Goal: Information Seeking & Learning: Find specific fact

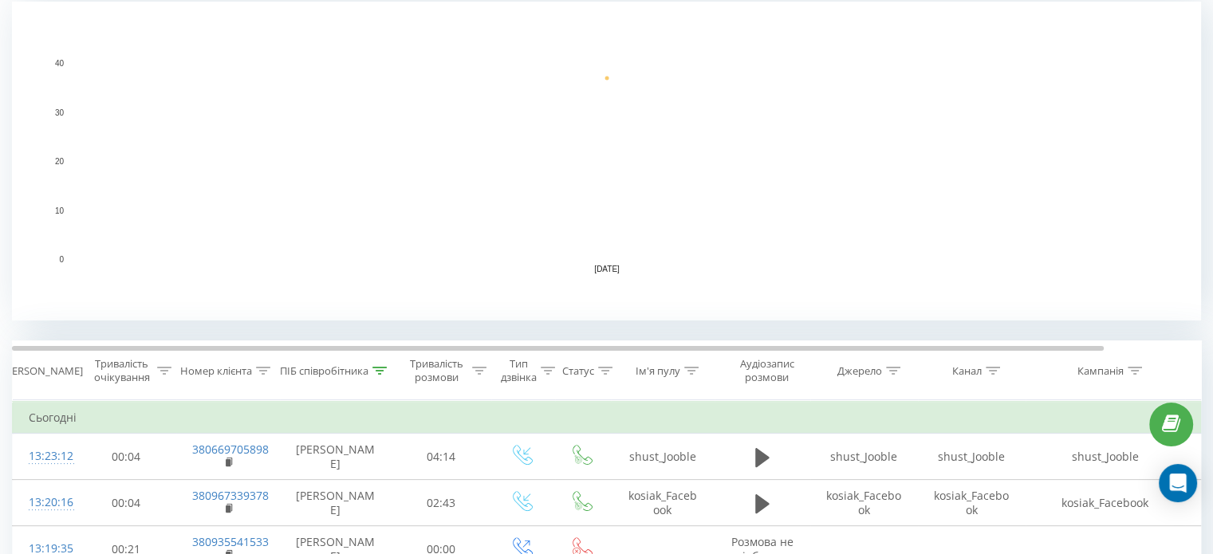
scroll to position [349, 0]
click at [385, 365] on icon at bounding box center [379, 369] width 14 height 8
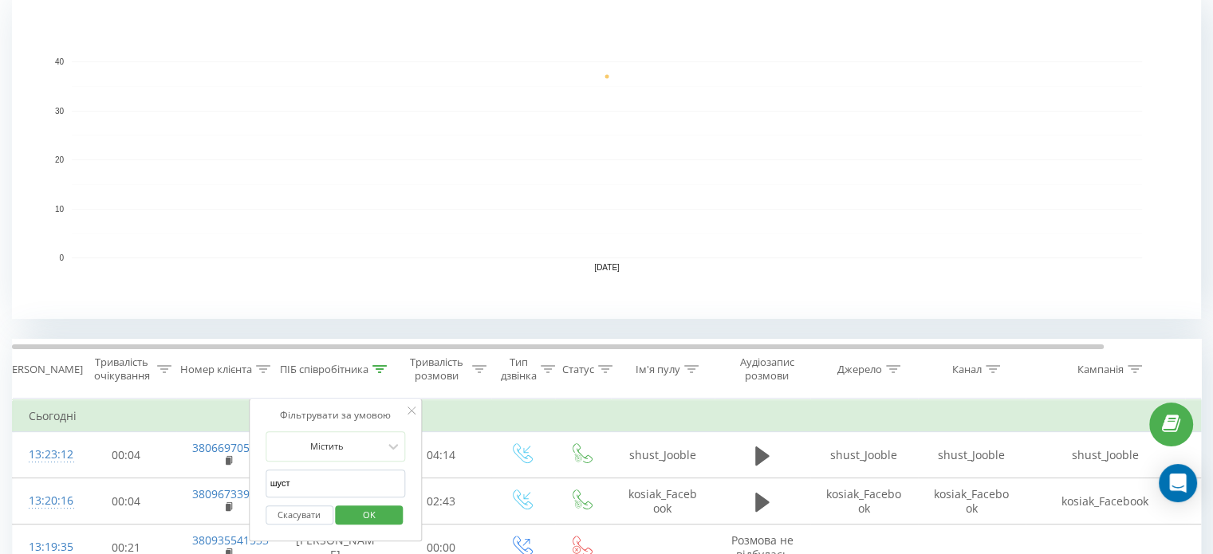
click at [321, 472] on input "шуст" at bounding box center [336, 484] width 140 height 28
type input "\"
click button "OK" at bounding box center [370, 516] width 68 height 20
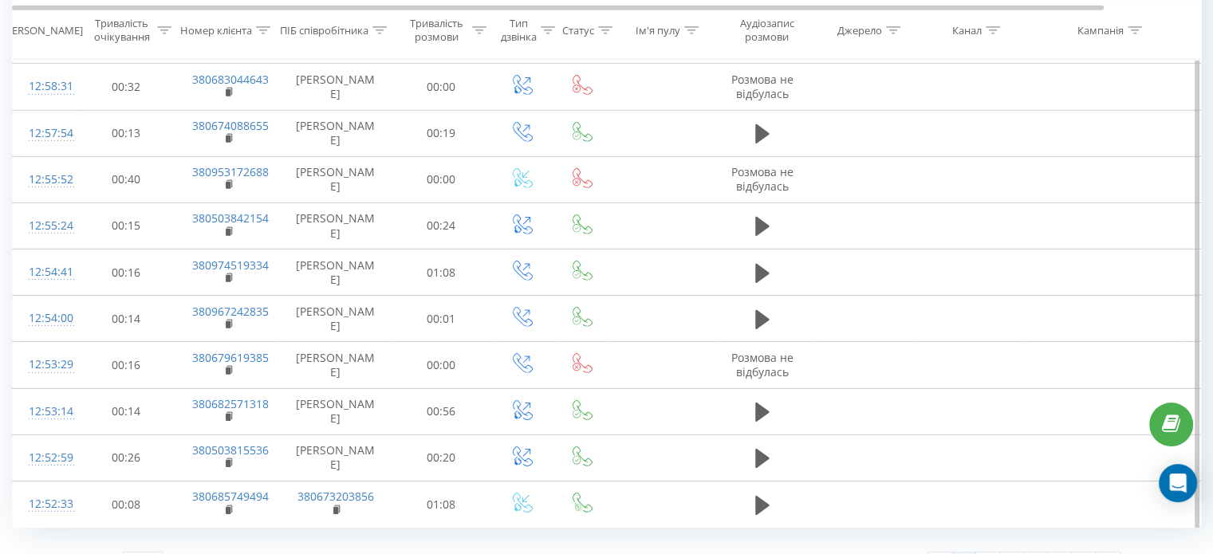
scroll to position [4948, 0]
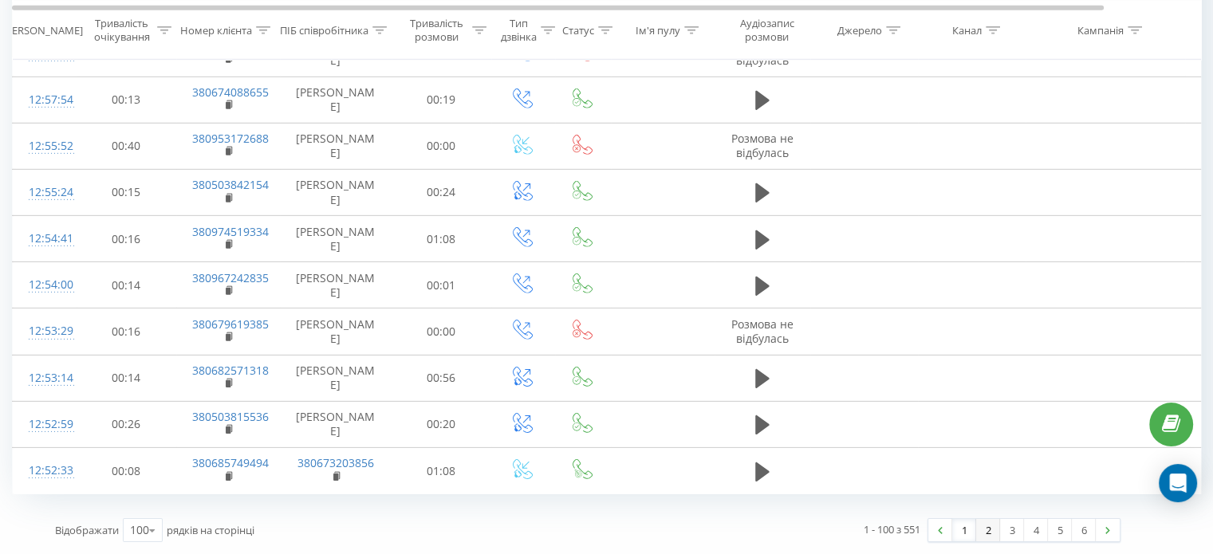
click at [986, 534] on link "2" at bounding box center [988, 530] width 24 height 22
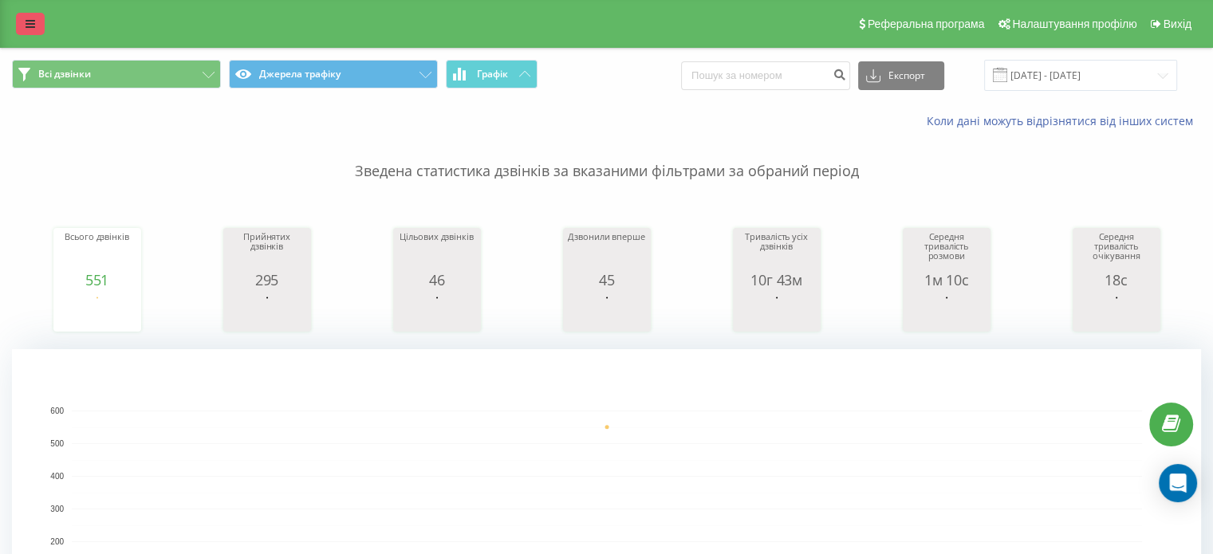
click at [27, 28] on icon at bounding box center [31, 23] width 10 height 11
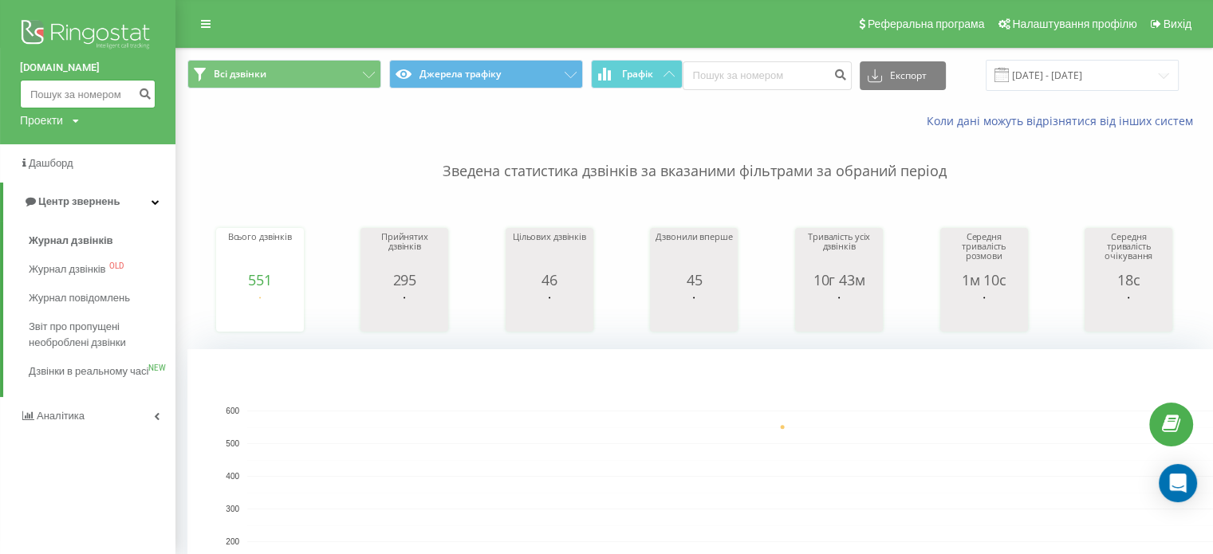
click at [73, 93] on input at bounding box center [88, 94] width 136 height 29
paste input "380973357303"
type input "380973357303"
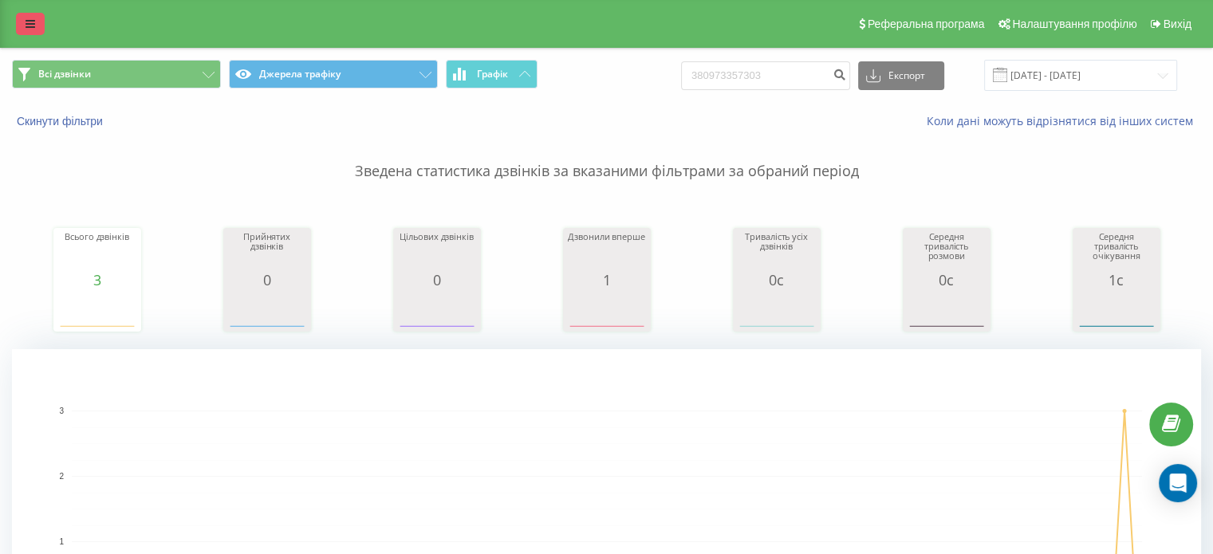
click at [33, 14] on link at bounding box center [30, 24] width 29 height 22
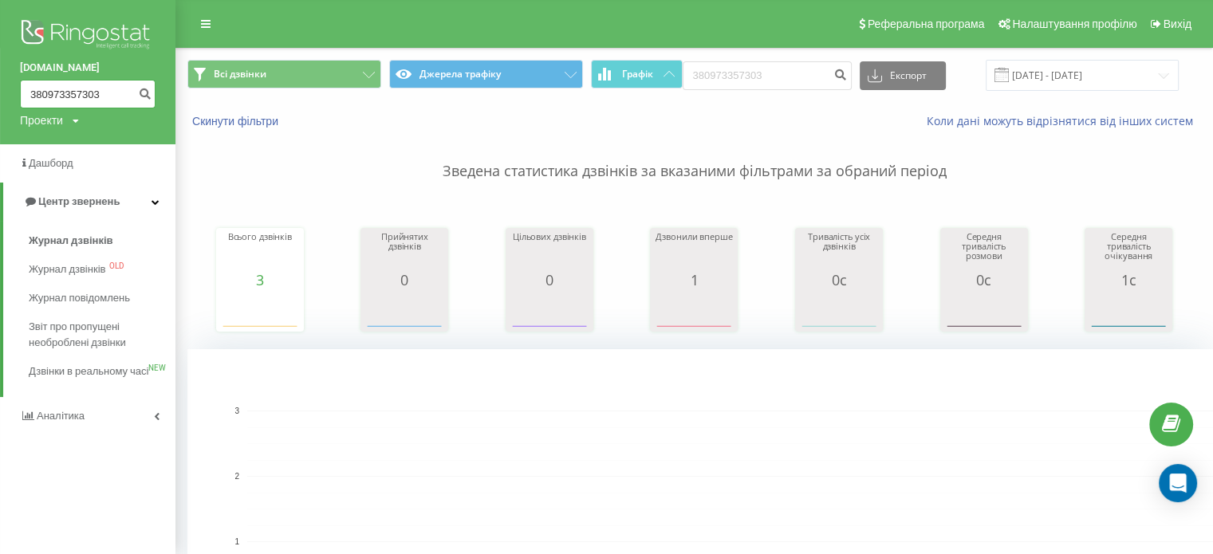
click at [80, 91] on input "380973357303" at bounding box center [88, 94] width 136 height 29
paste input "36003466"
type input "380936003466"
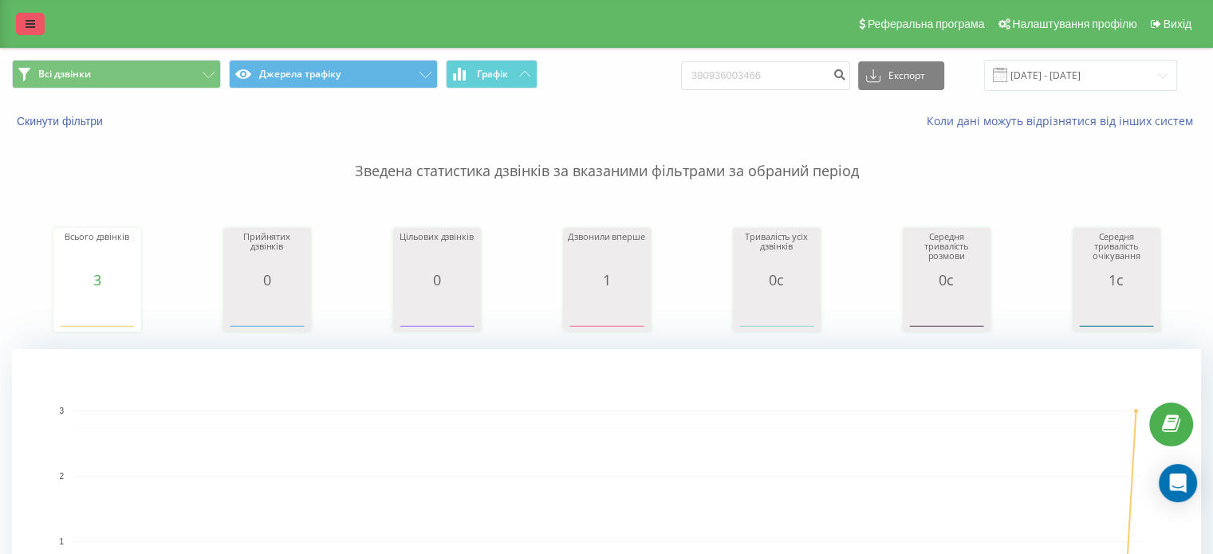
click at [22, 31] on link at bounding box center [30, 24] width 29 height 22
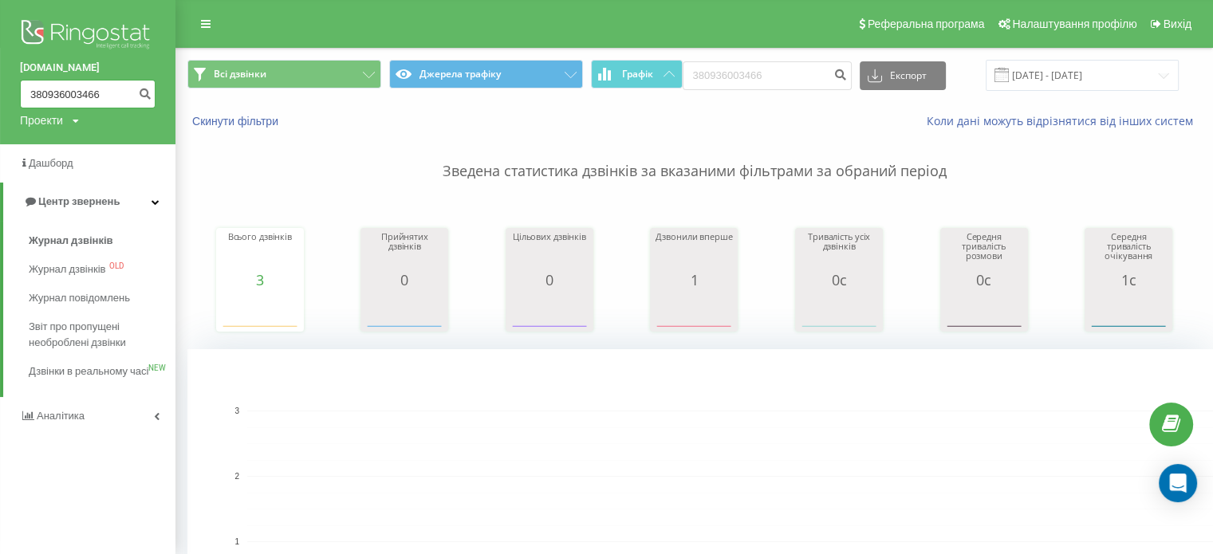
click at [75, 89] on input "380936003466" at bounding box center [88, 94] width 136 height 29
paste input "681579525"
type input "380681579525"
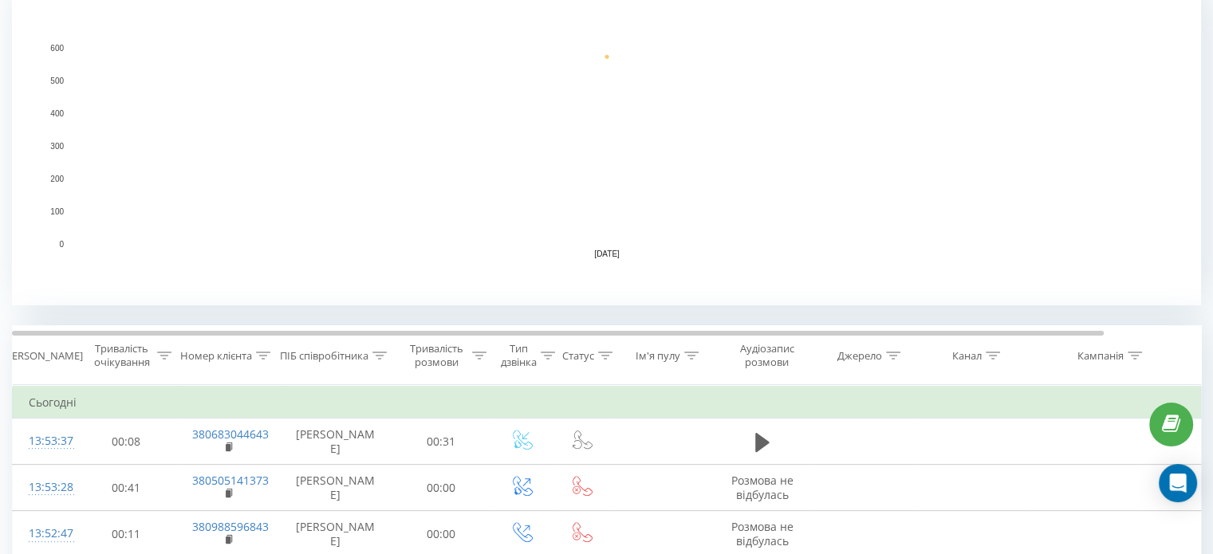
scroll to position [364, 0]
click at [376, 359] on div at bounding box center [379, 356] width 14 height 14
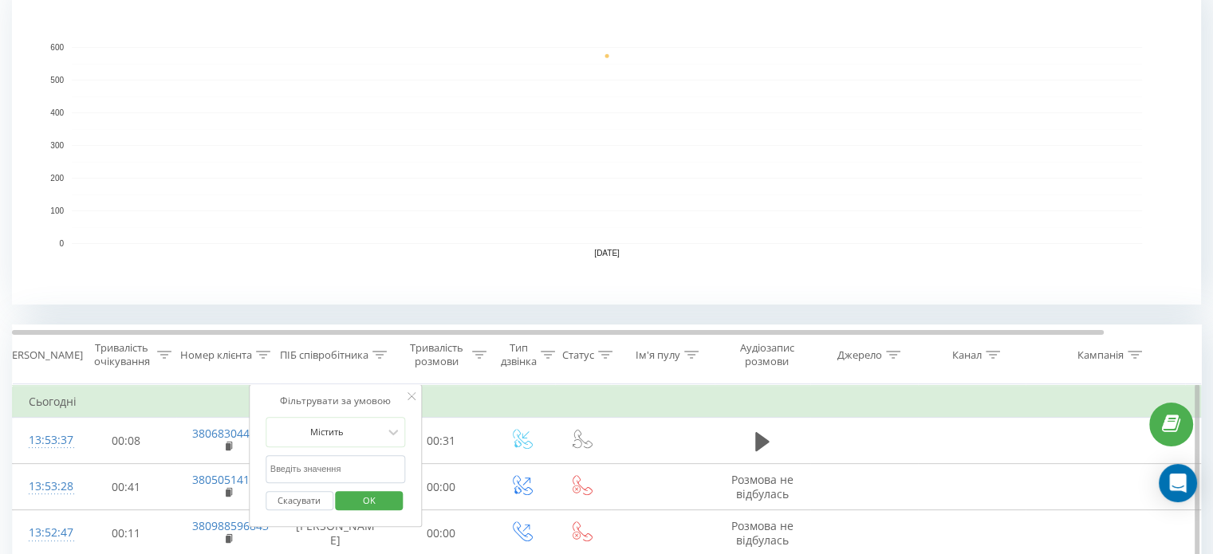
click at [353, 477] on input "text" at bounding box center [336, 469] width 140 height 28
type input "шуст"
click at [361, 504] on span "OK" at bounding box center [369, 500] width 45 height 25
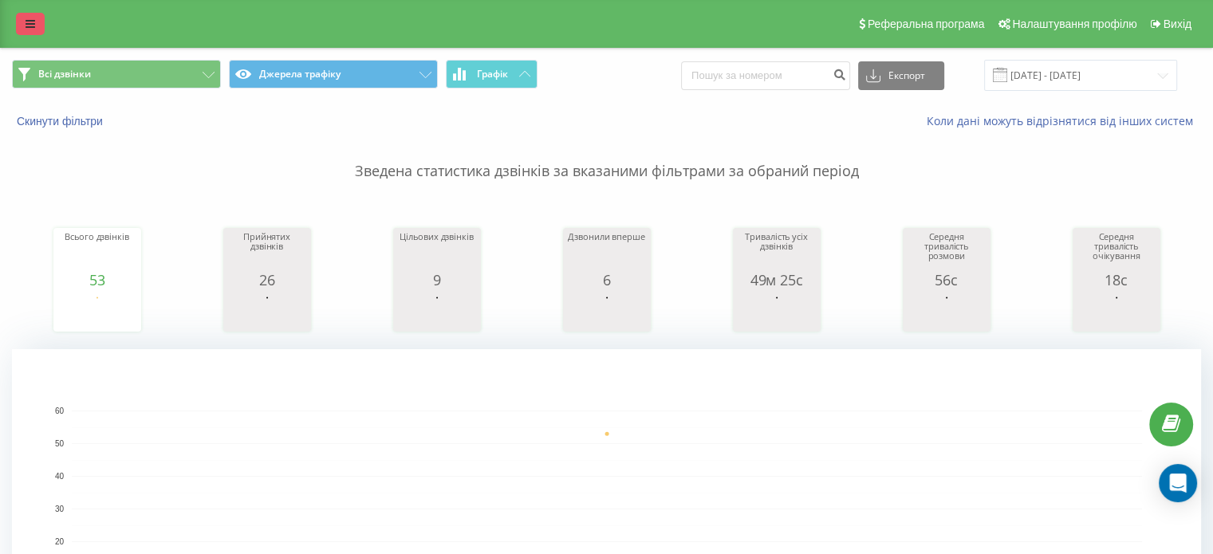
click at [40, 19] on link at bounding box center [30, 24] width 29 height 22
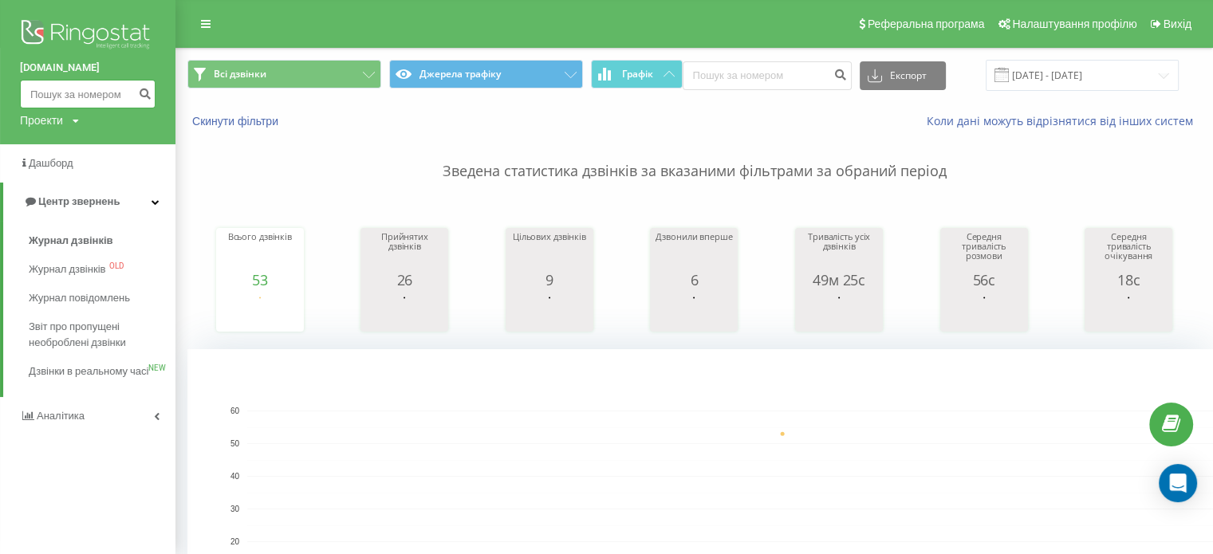
click at [87, 89] on input at bounding box center [88, 94] width 136 height 29
paste input "380734623589"
type input "380734623589"
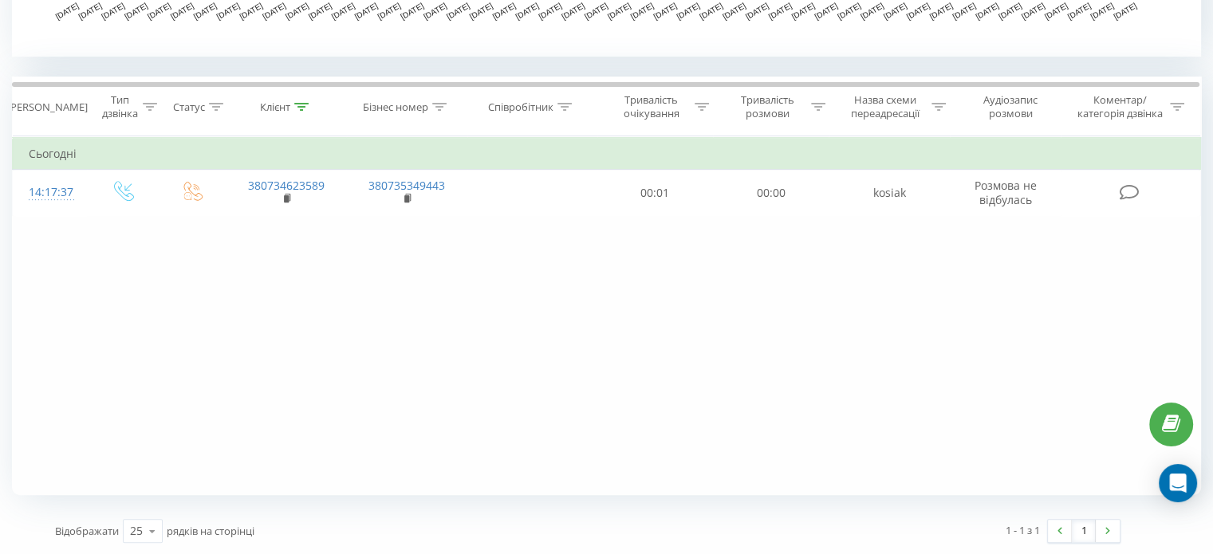
scroll to position [611, 0]
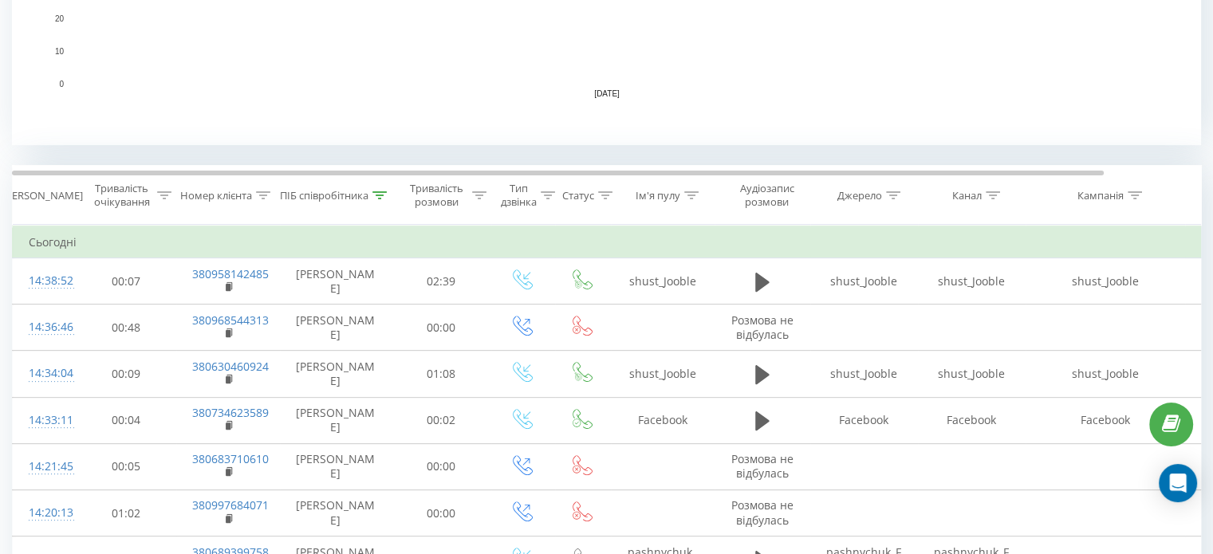
scroll to position [526, 0]
click at [377, 192] on icon at bounding box center [379, 193] width 14 height 8
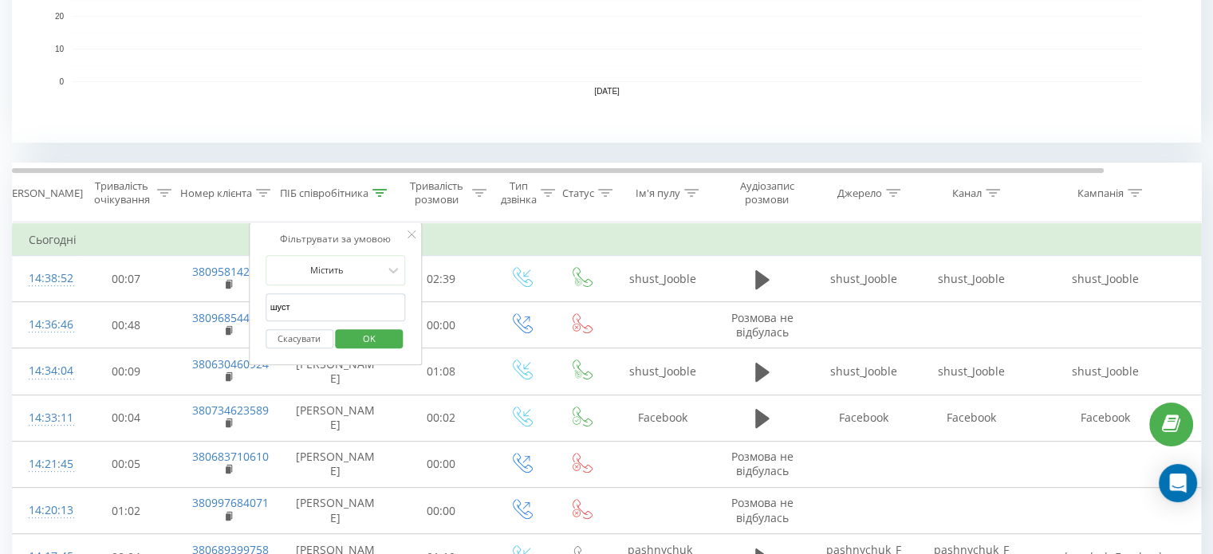
click at [330, 301] on input "шуст" at bounding box center [336, 307] width 140 height 28
click button "OK" at bounding box center [370, 339] width 68 height 20
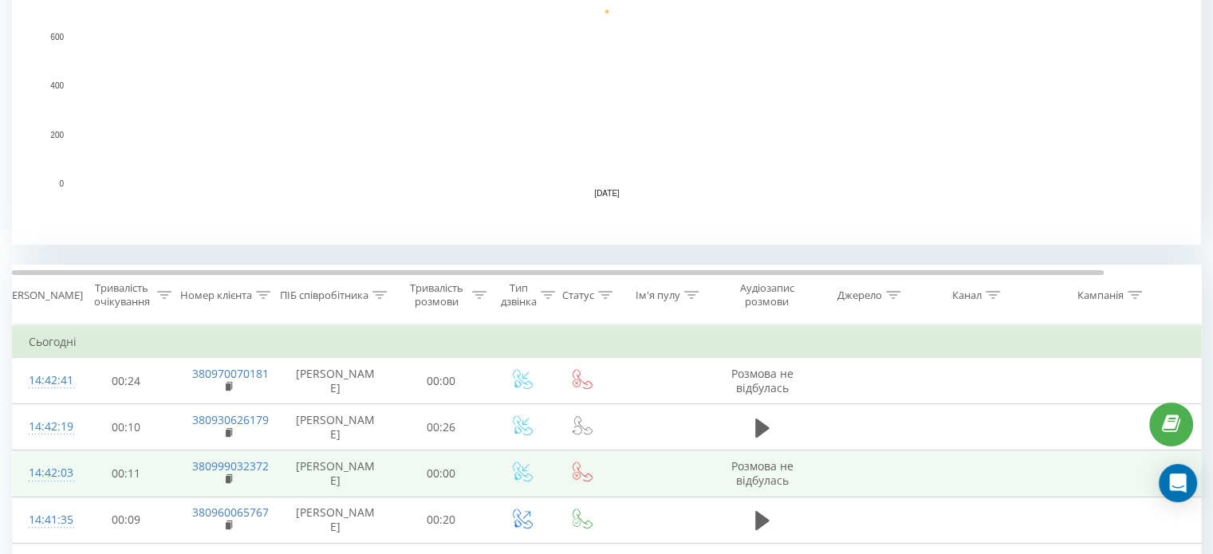
scroll to position [439, 0]
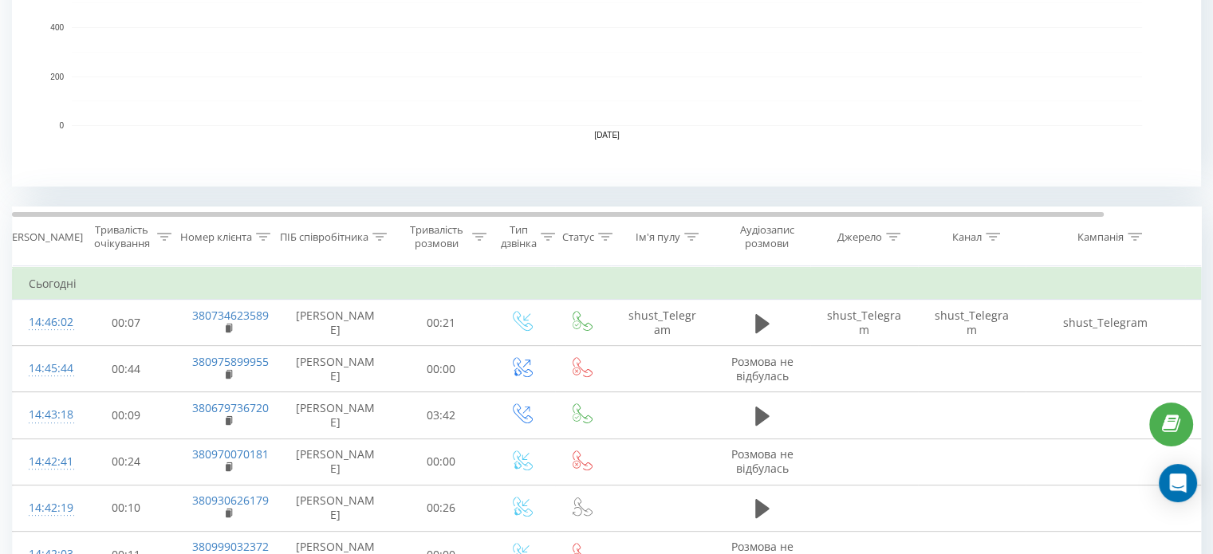
scroll to position [491, 0]
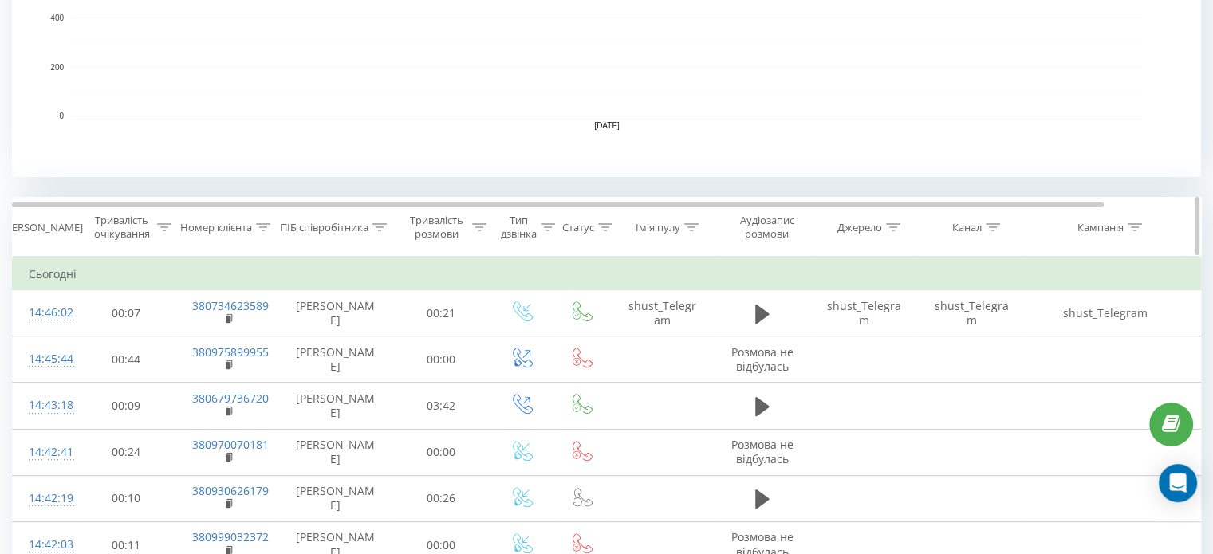
click at [380, 231] on div at bounding box center [379, 228] width 14 height 14
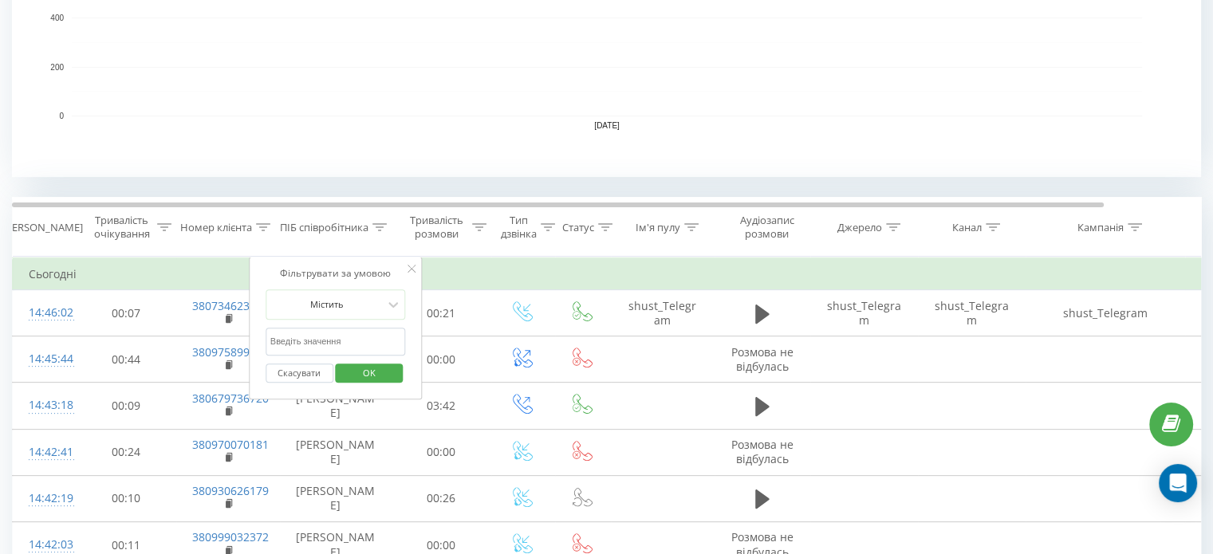
click at [369, 333] on input "text" at bounding box center [336, 342] width 140 height 28
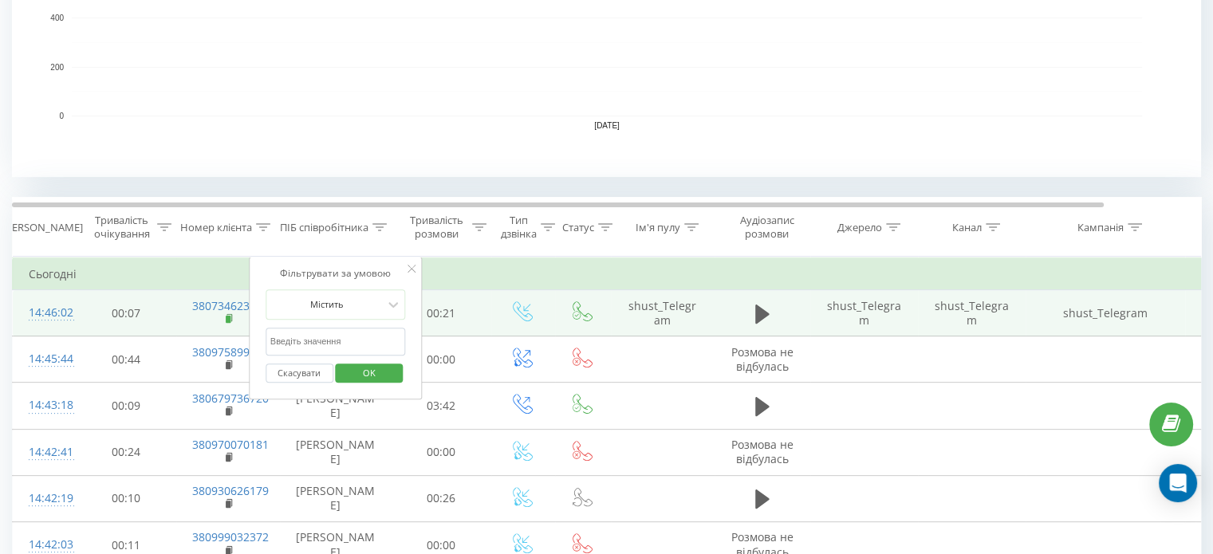
click at [228, 316] on rect at bounding box center [228, 319] width 5 height 7
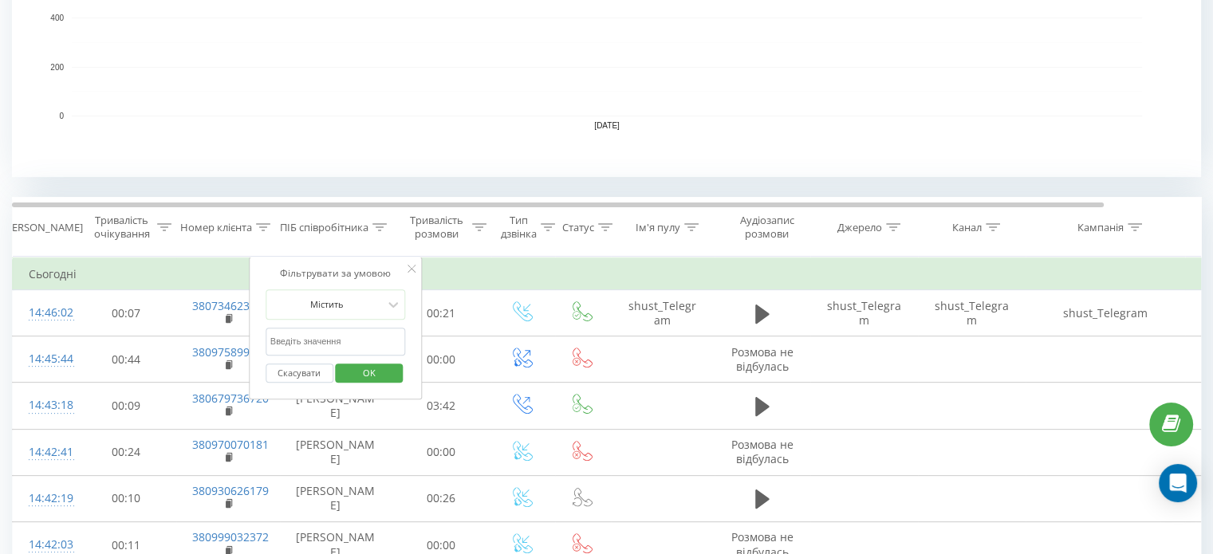
click at [412, 266] on icon at bounding box center [412, 269] width 8 height 8
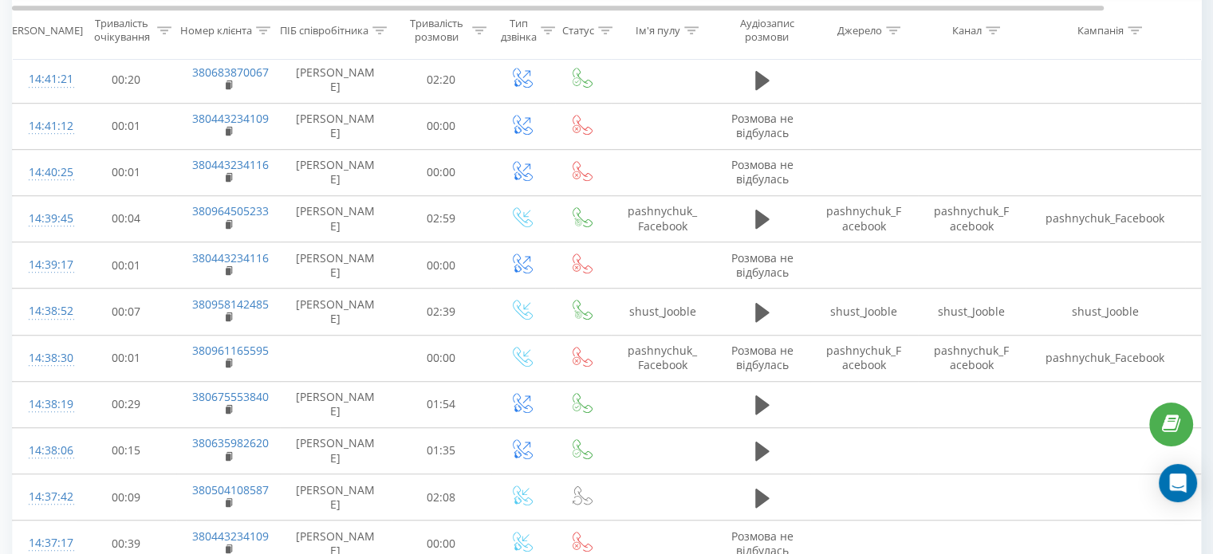
scroll to position [1050, 0]
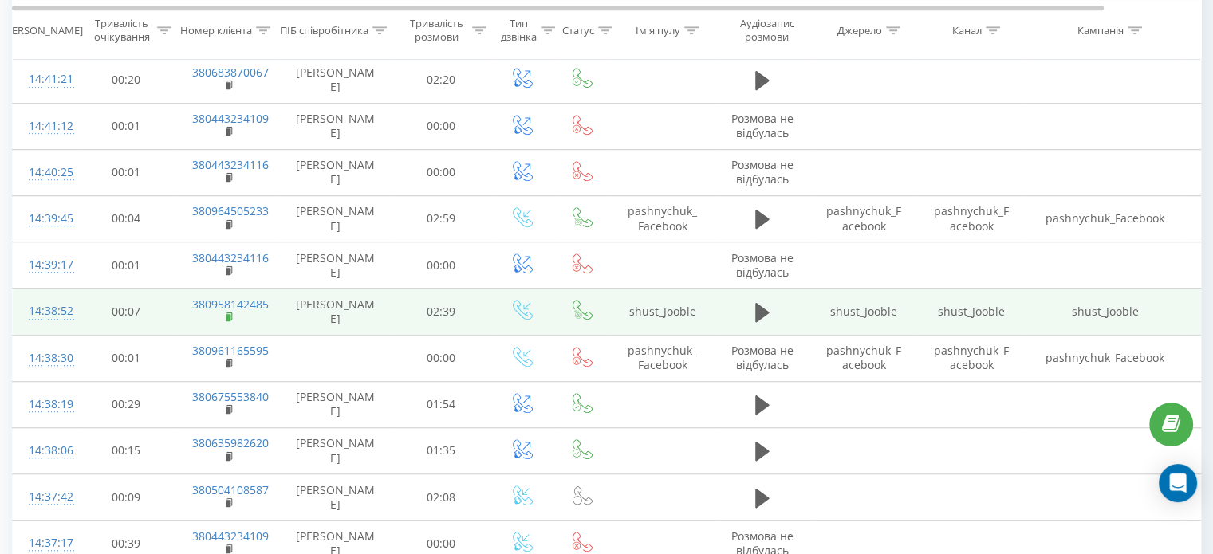
click at [229, 315] on rect at bounding box center [228, 317] width 5 height 7
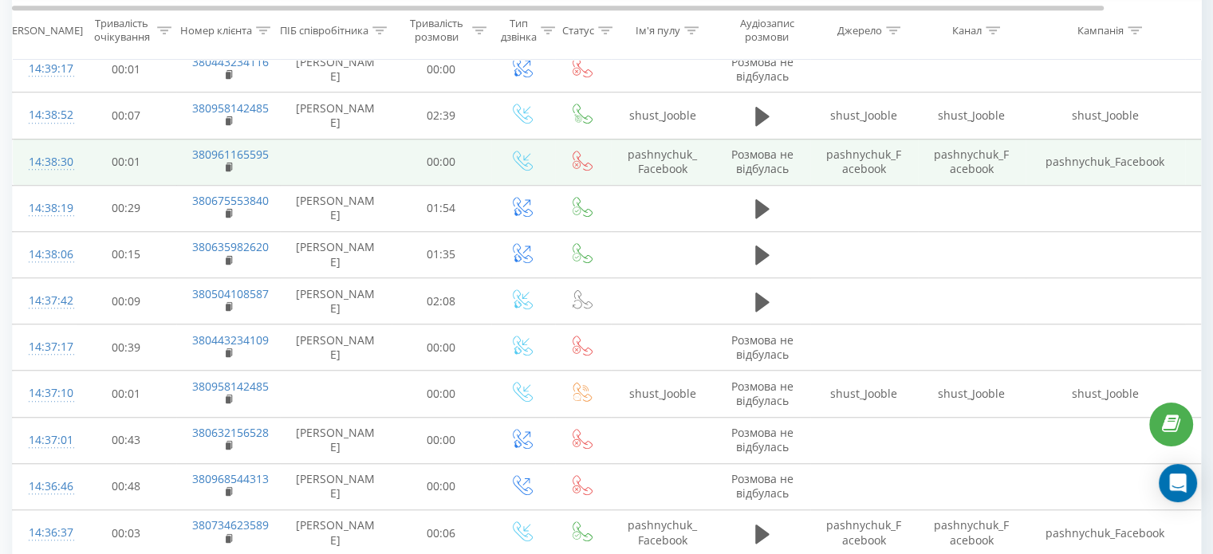
scroll to position [1257, 0]
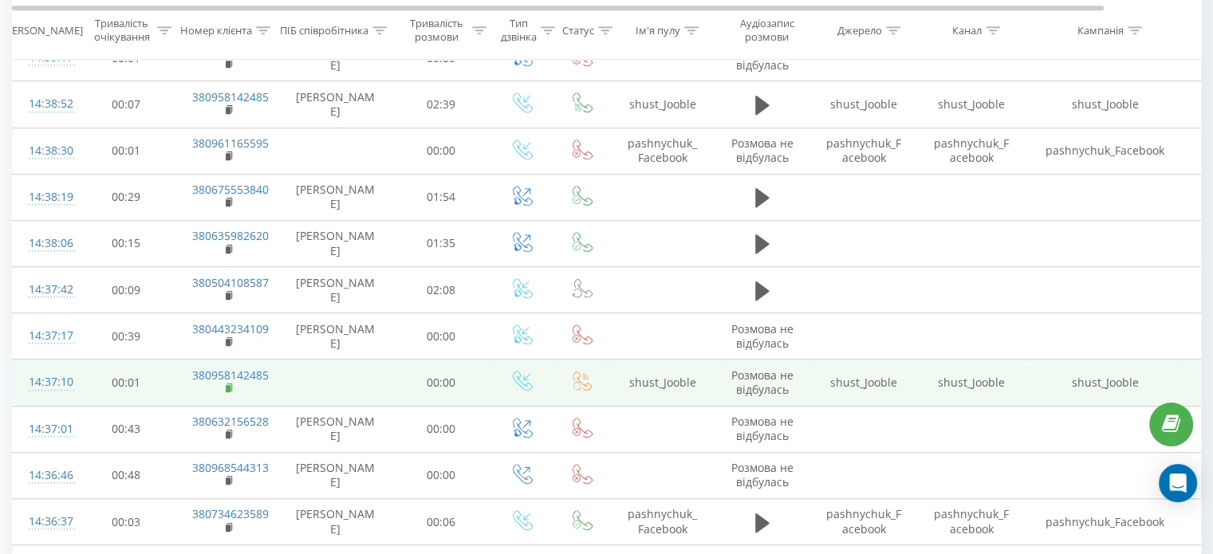
click at [226, 385] on rect at bounding box center [228, 388] width 5 height 7
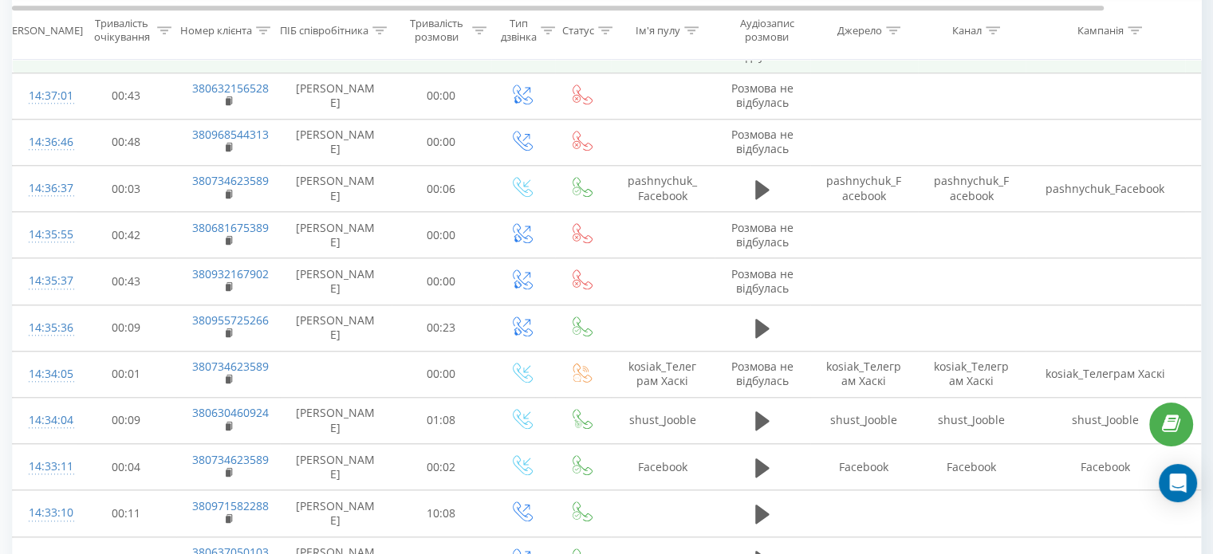
scroll to position [1598, 0]
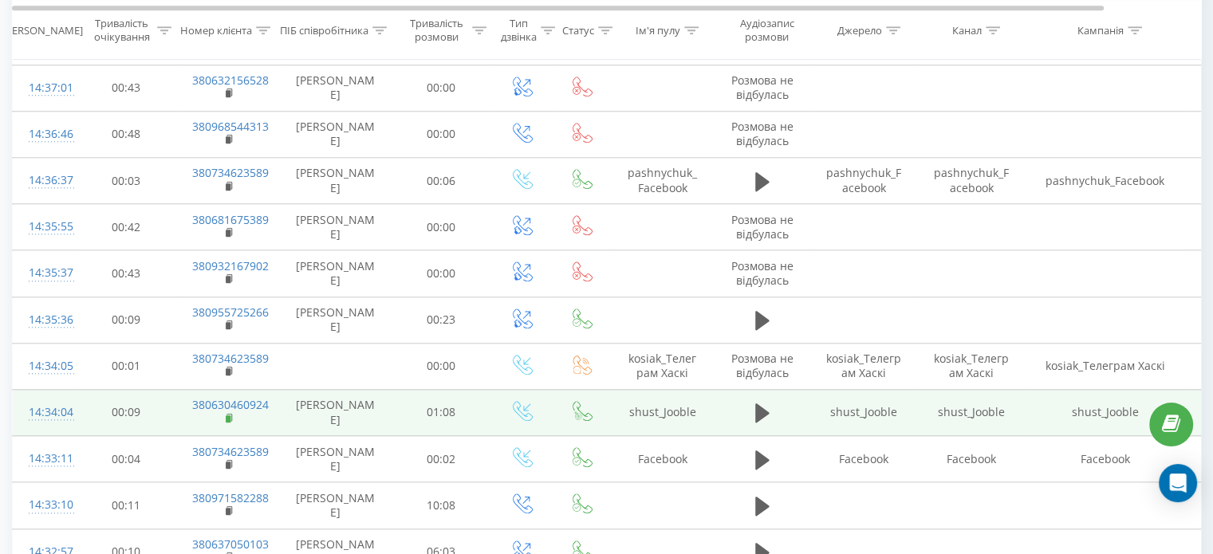
click at [226, 416] on rect at bounding box center [228, 419] width 5 height 7
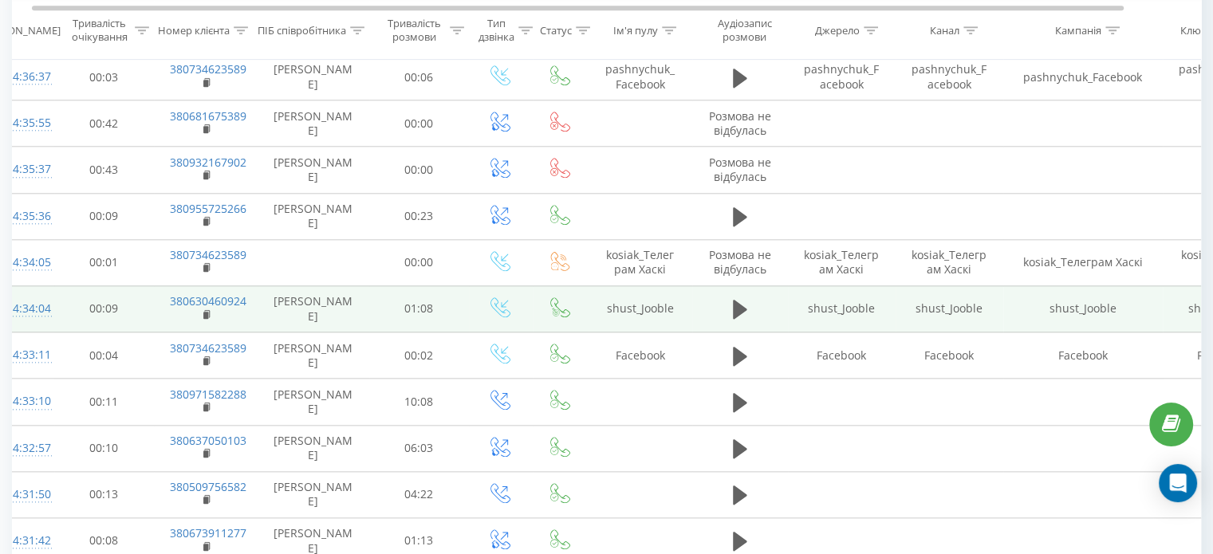
scroll to position [0, 0]
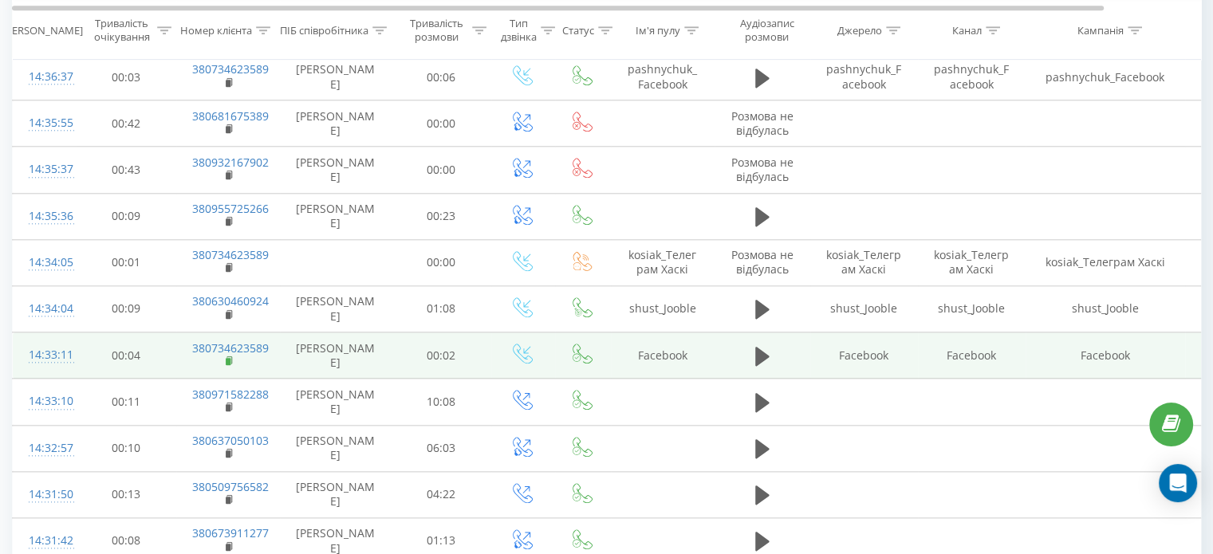
click at [230, 357] on icon at bounding box center [229, 359] width 6 height 7
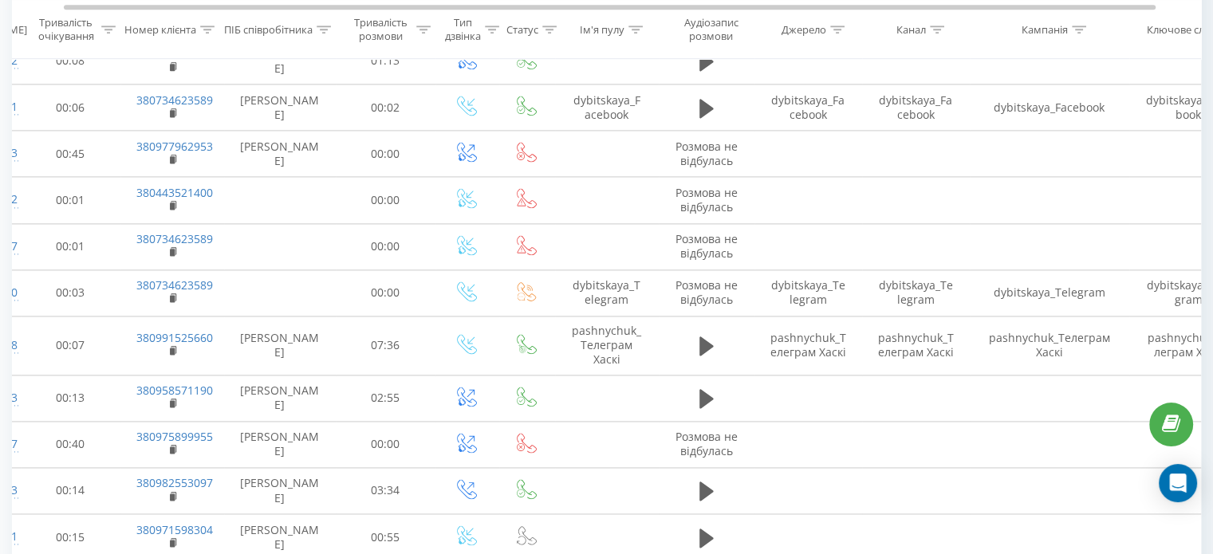
scroll to position [2188, 0]
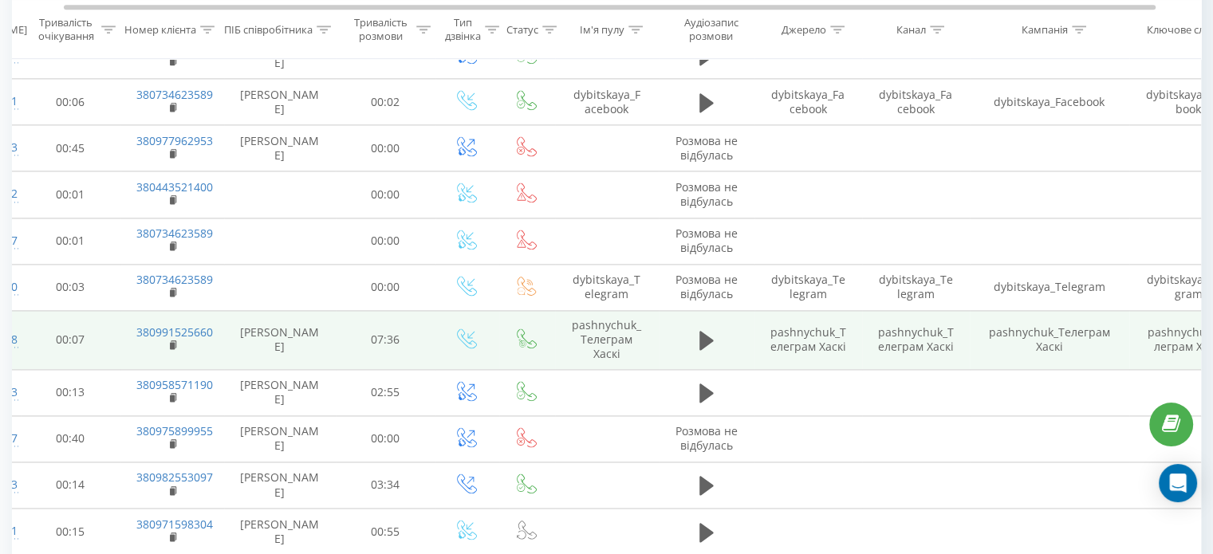
click at [534, 311] on td at bounding box center [527, 340] width 56 height 59
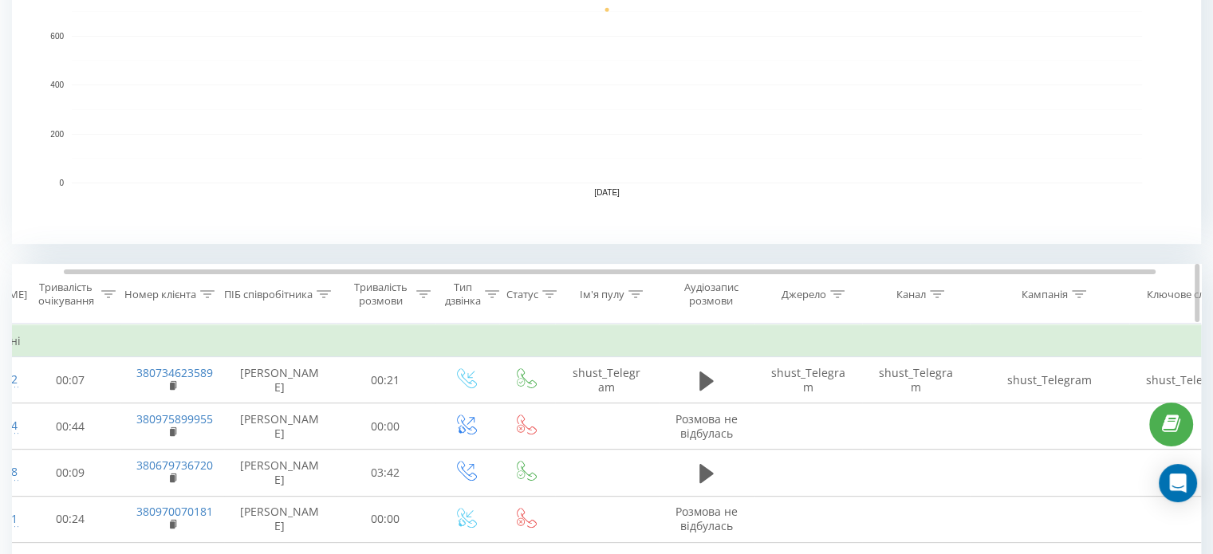
scroll to position [412, 0]
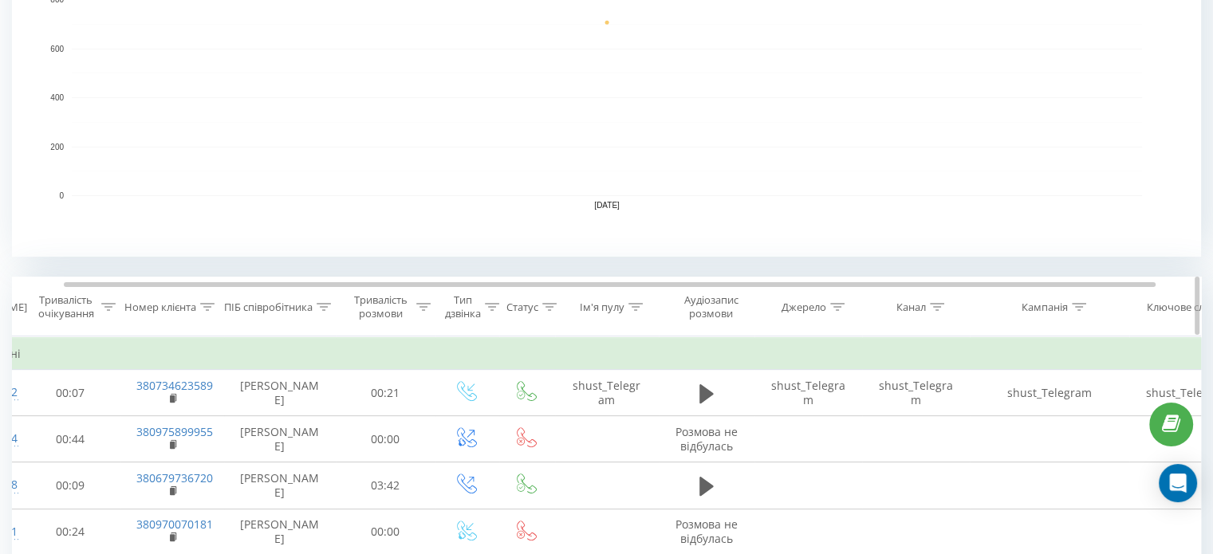
click at [325, 312] on div at bounding box center [324, 308] width 14 height 14
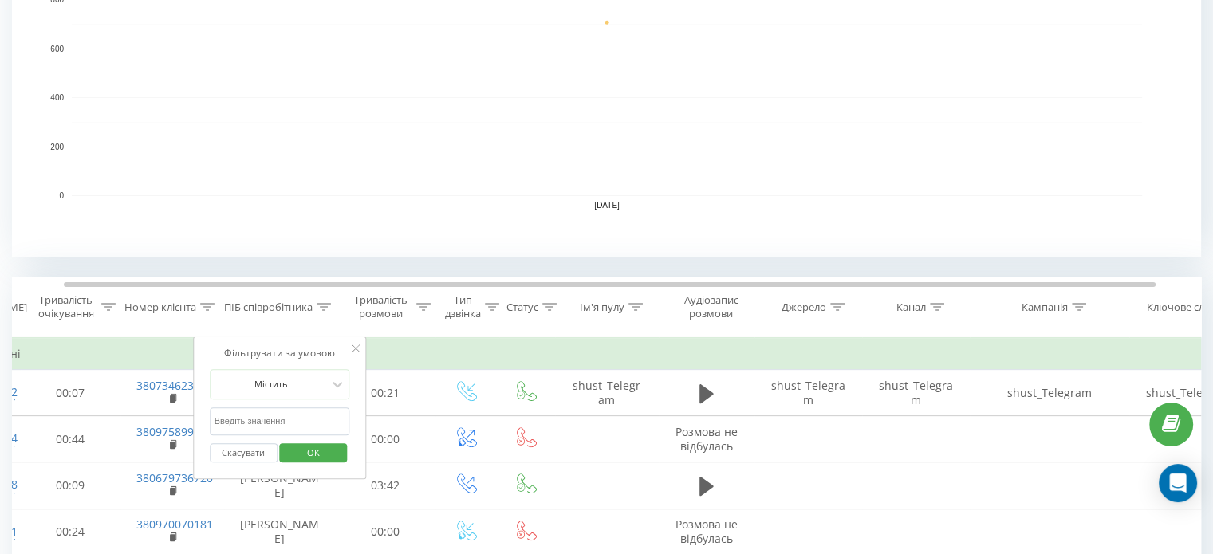
click at [309, 423] on input "text" at bounding box center [280, 422] width 140 height 28
type input "шуст"
click at [295, 455] on span "OK" at bounding box center [313, 452] width 45 height 25
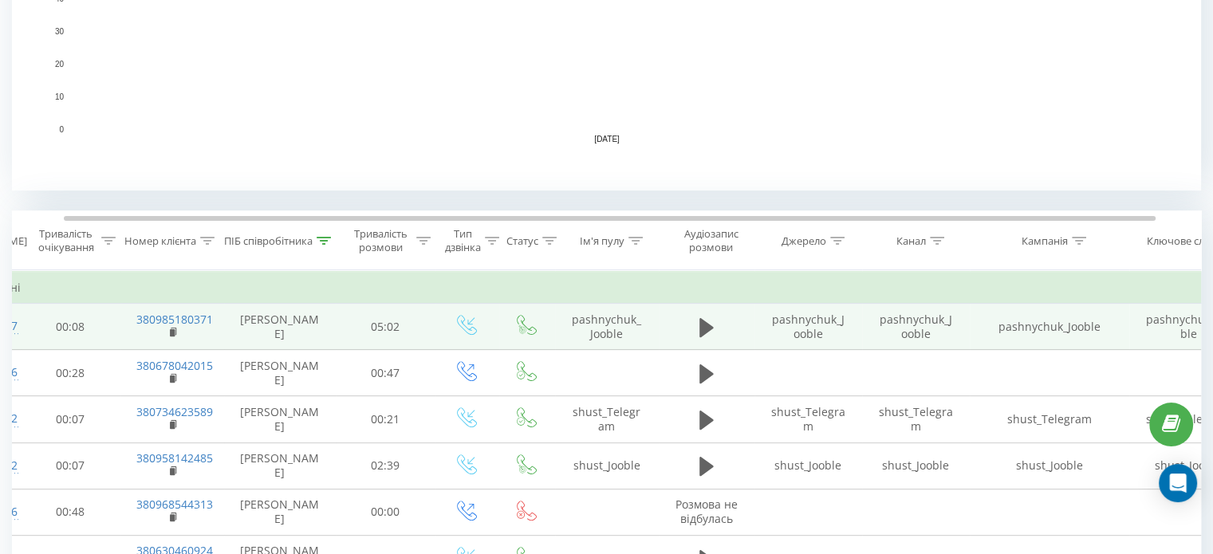
scroll to position [494, 0]
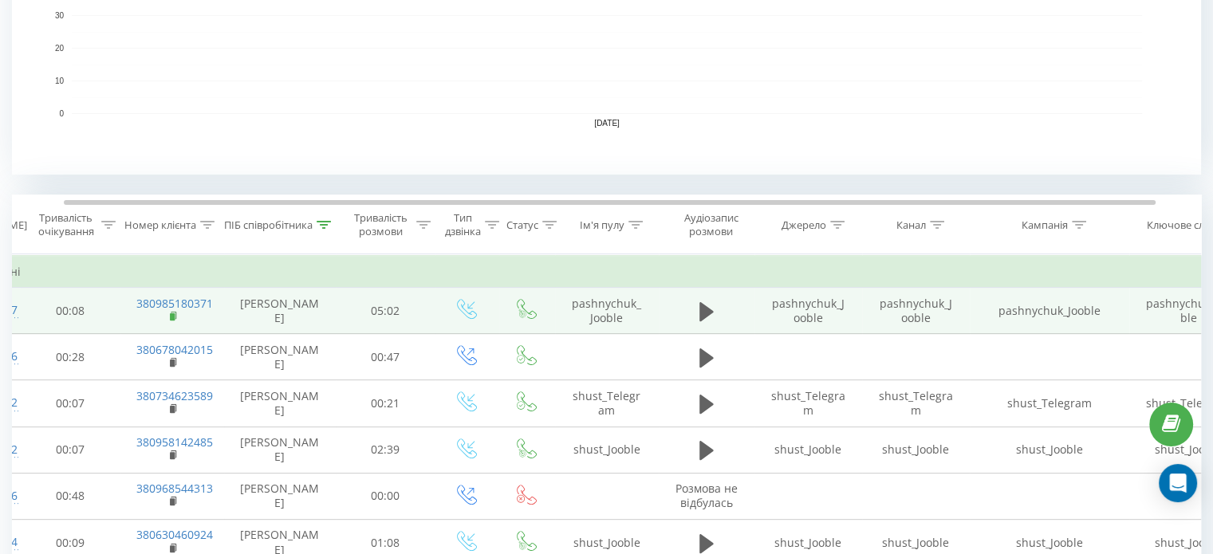
click at [170, 314] on rect at bounding box center [172, 316] width 5 height 7
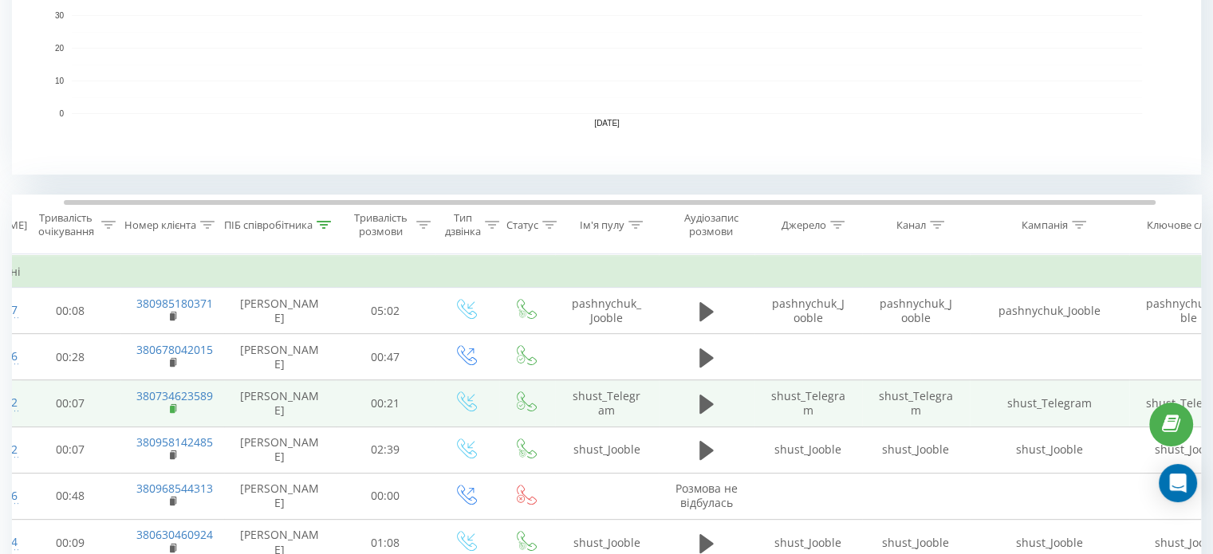
click at [170, 411] on rect at bounding box center [172, 409] width 5 height 7
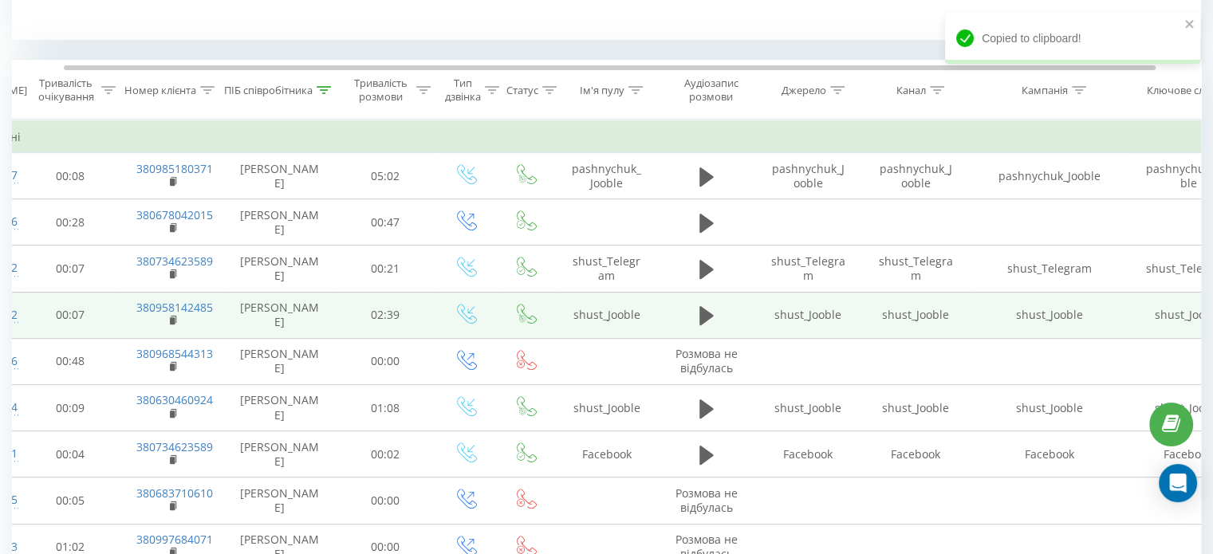
scroll to position [630, 0]
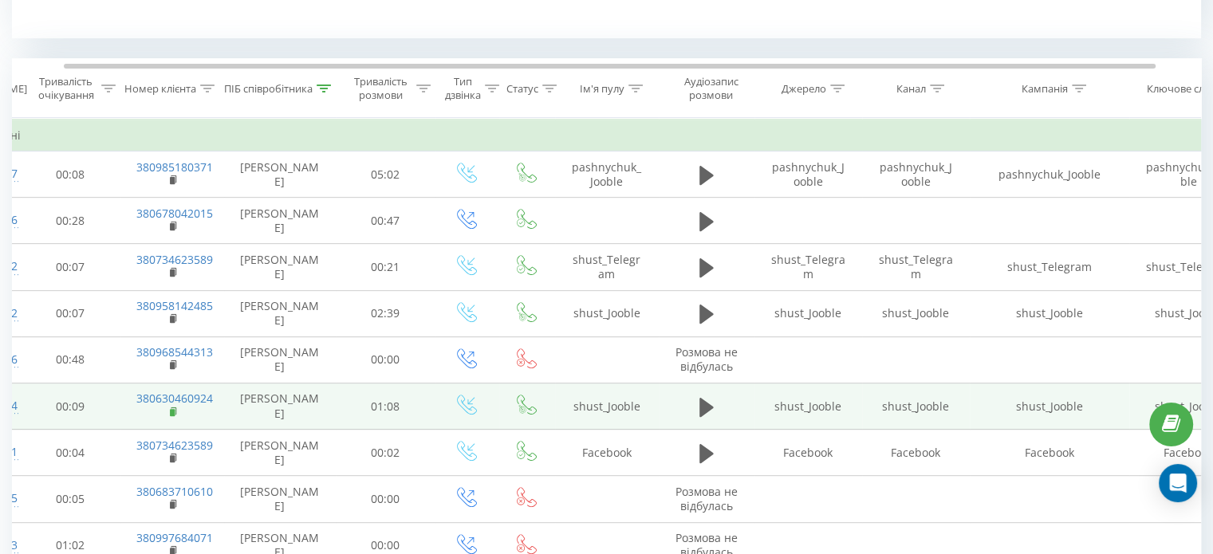
click at [171, 411] on rect at bounding box center [172, 412] width 5 height 7
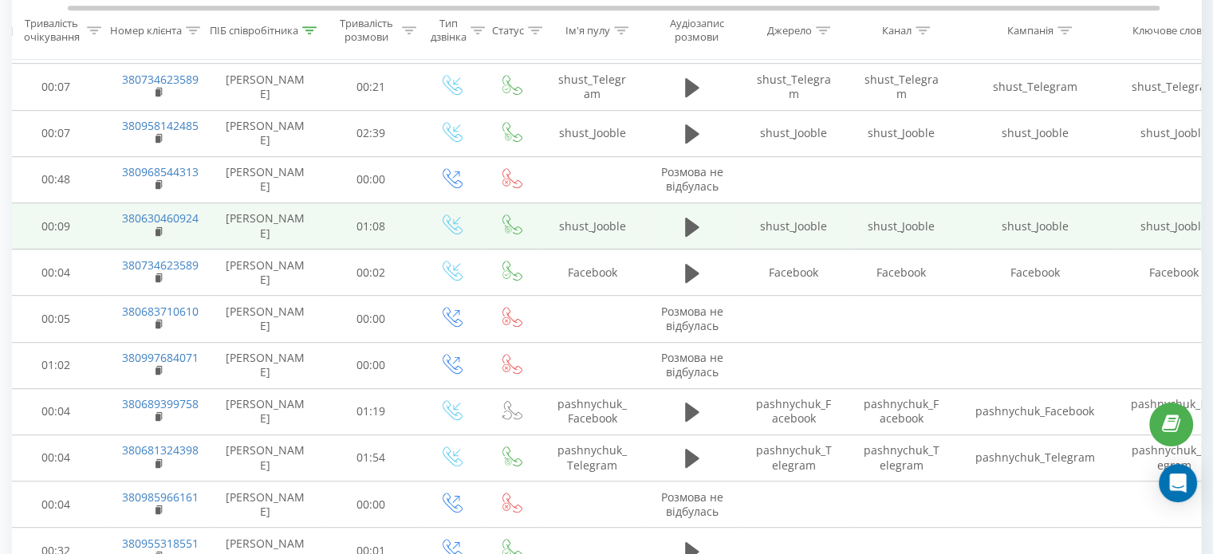
scroll to position [812, 0]
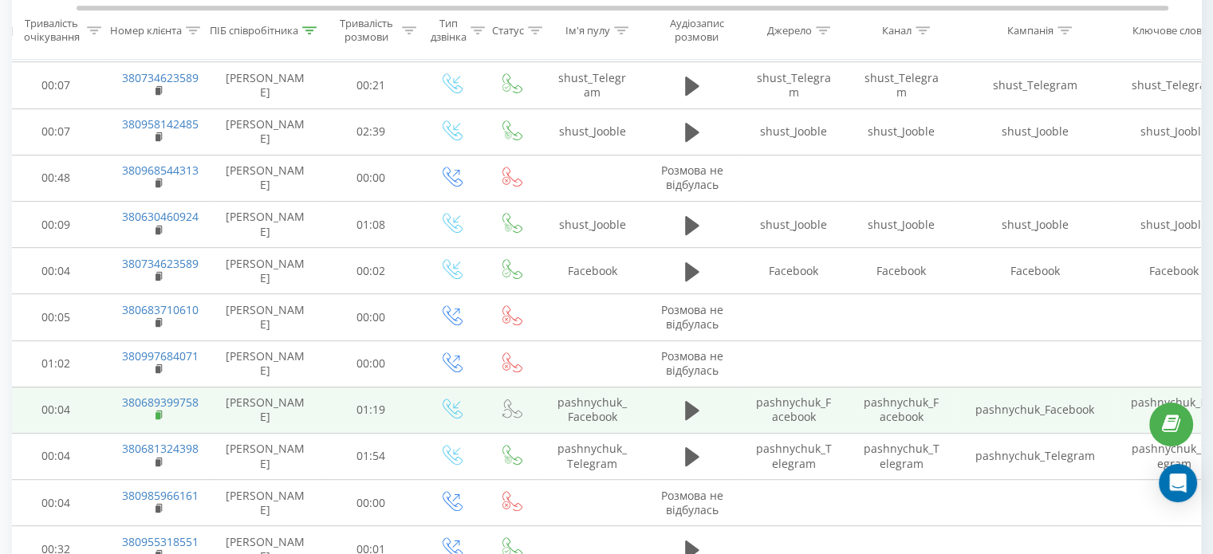
click at [161, 411] on icon at bounding box center [159, 414] width 6 height 7
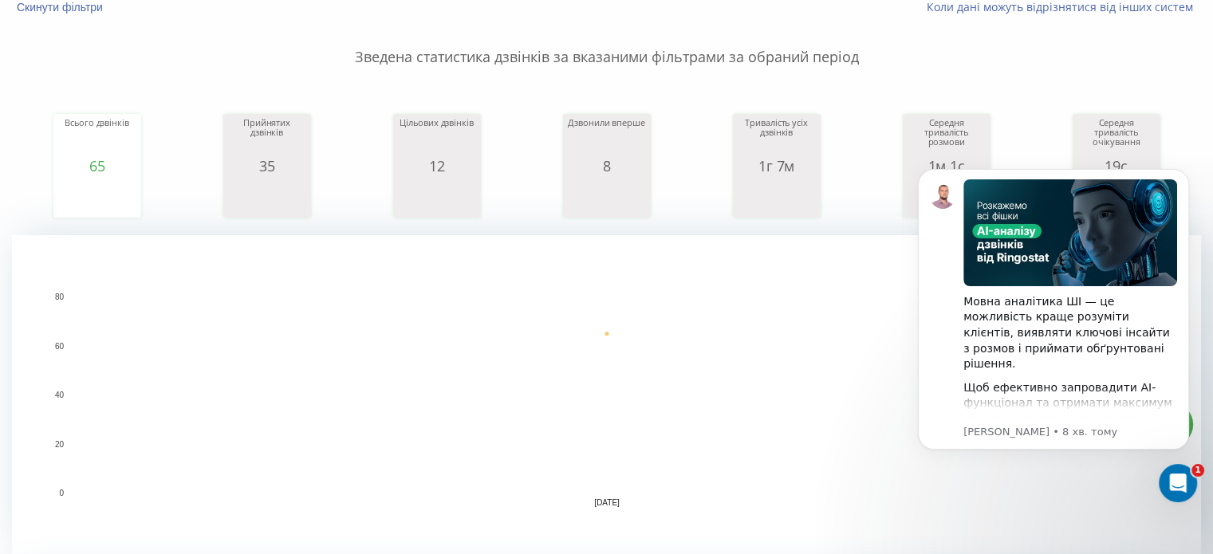
scroll to position [134, 0]
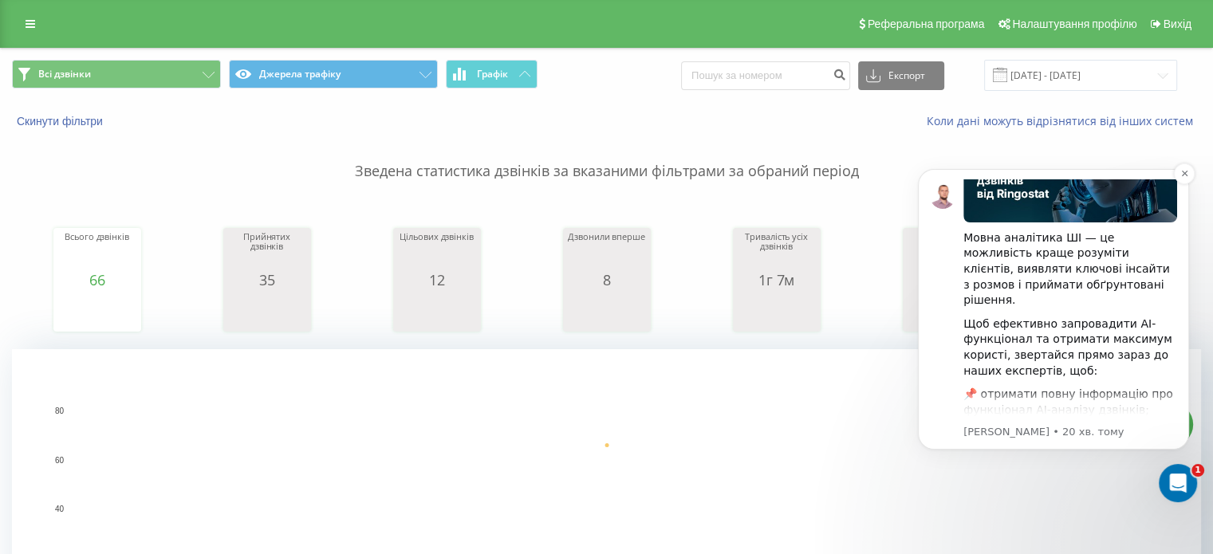
scroll to position [67, 0]
click at [1180, 173] on button "Dismiss notification" at bounding box center [1184, 173] width 21 height 21
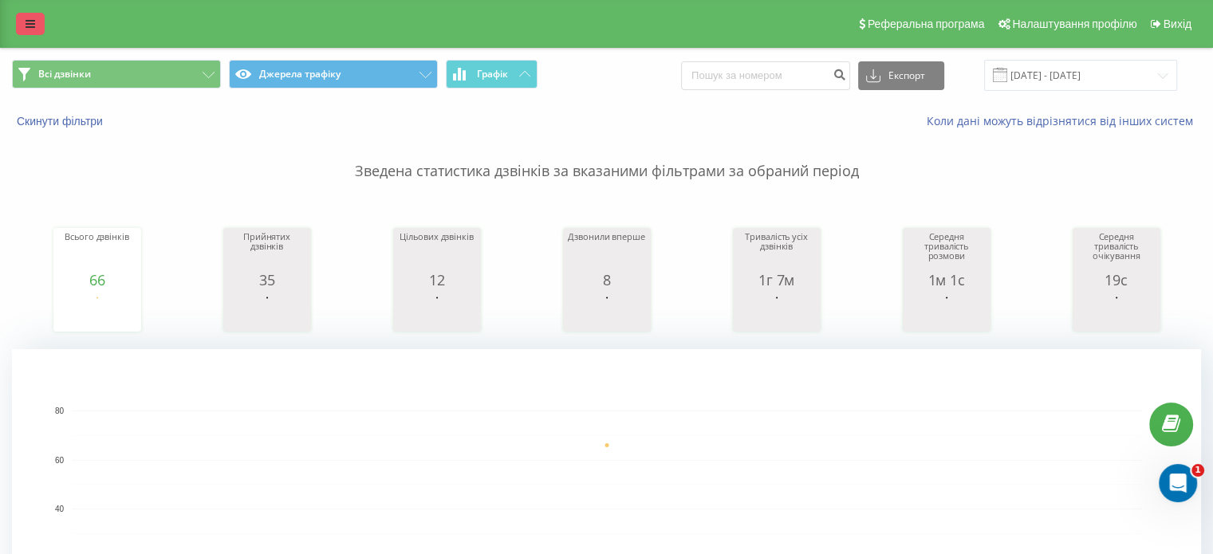
click at [22, 13] on link at bounding box center [30, 24] width 29 height 22
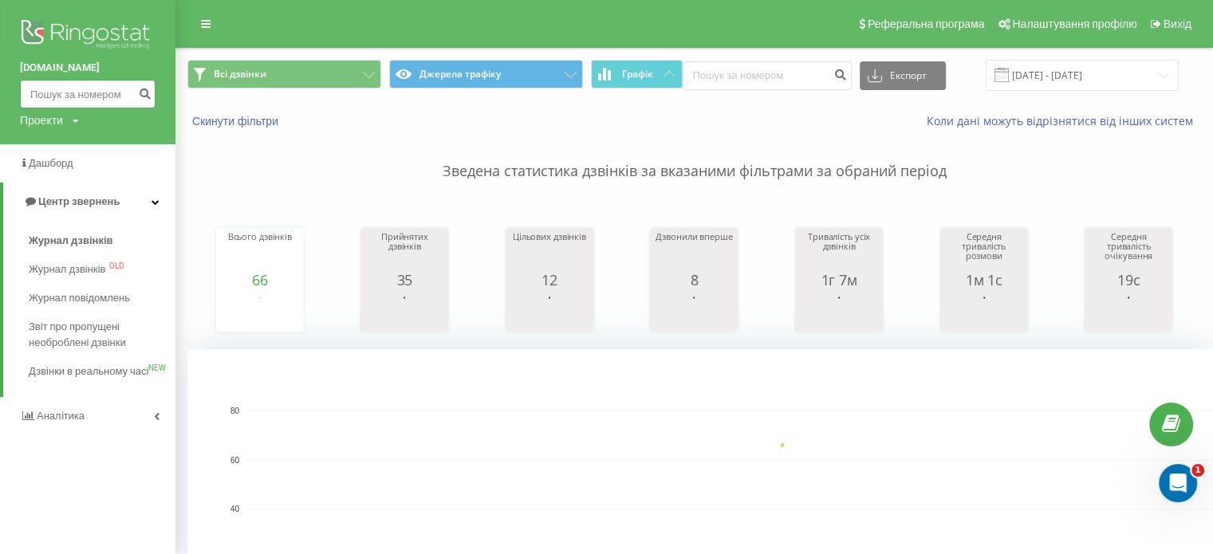
click at [43, 108] on input at bounding box center [88, 94] width 136 height 29
paste input "380978353104"
type input "380978353104"
click at [145, 100] on button "submit" at bounding box center [145, 94] width 22 height 29
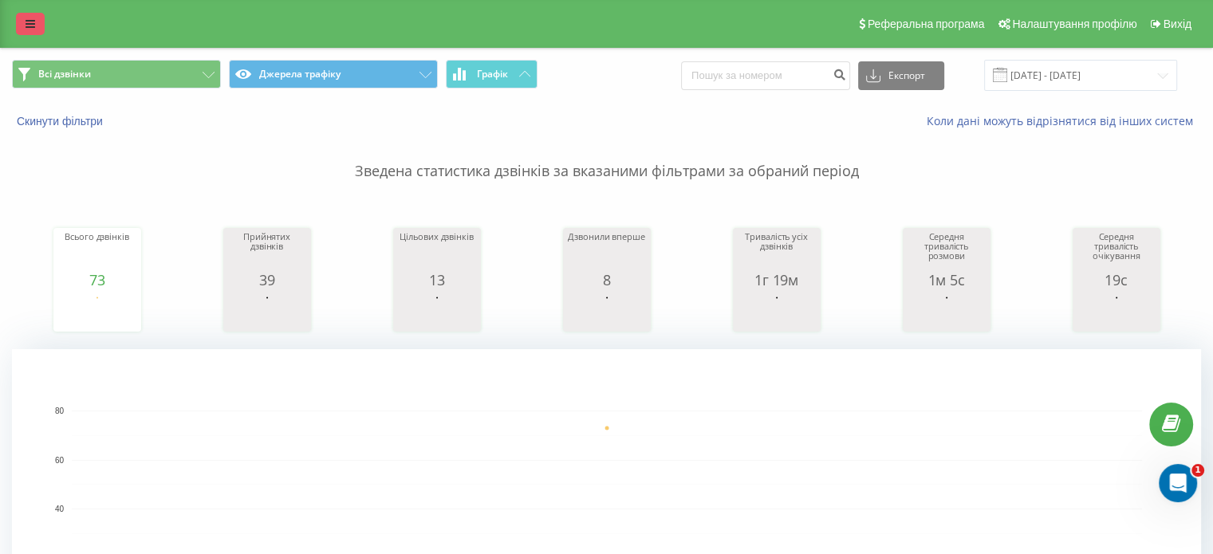
click at [28, 18] on link at bounding box center [30, 24] width 29 height 22
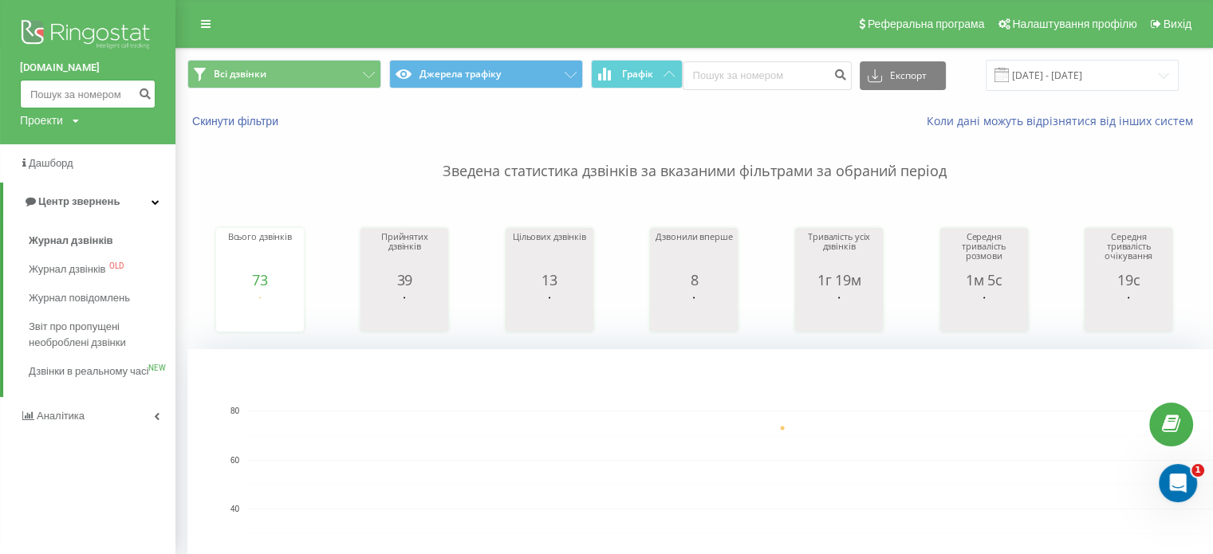
click at [57, 85] on input at bounding box center [88, 94] width 136 height 29
paste input "380972544176"
type input "380972544176"
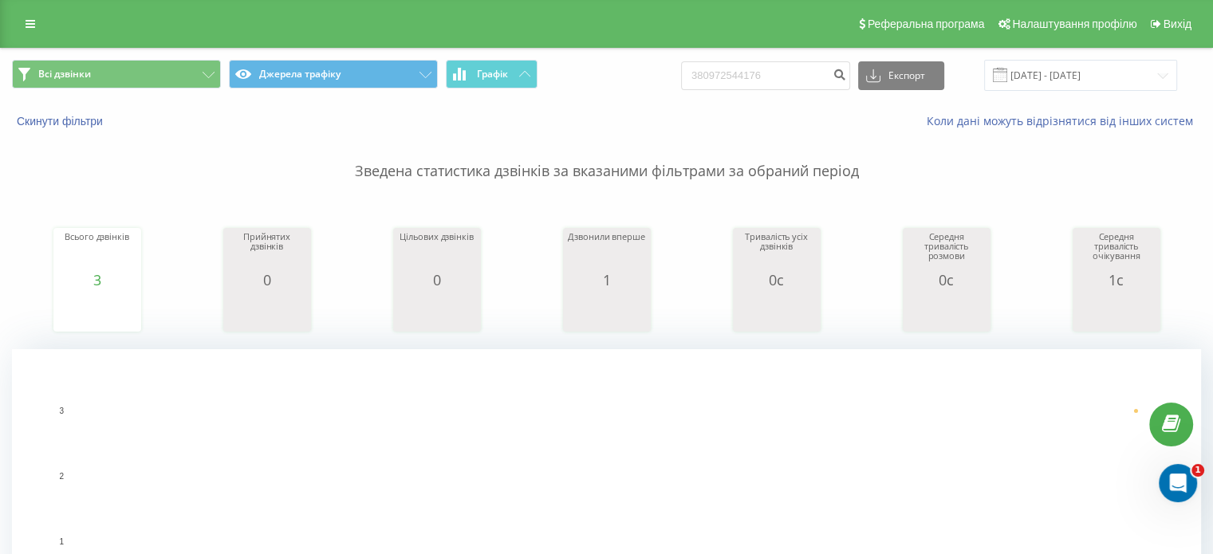
click at [43, 36] on div "Реферальна програма Налаштування профілю Вихід" at bounding box center [606, 24] width 1213 height 48
click at [41, 34] on link at bounding box center [30, 24] width 29 height 22
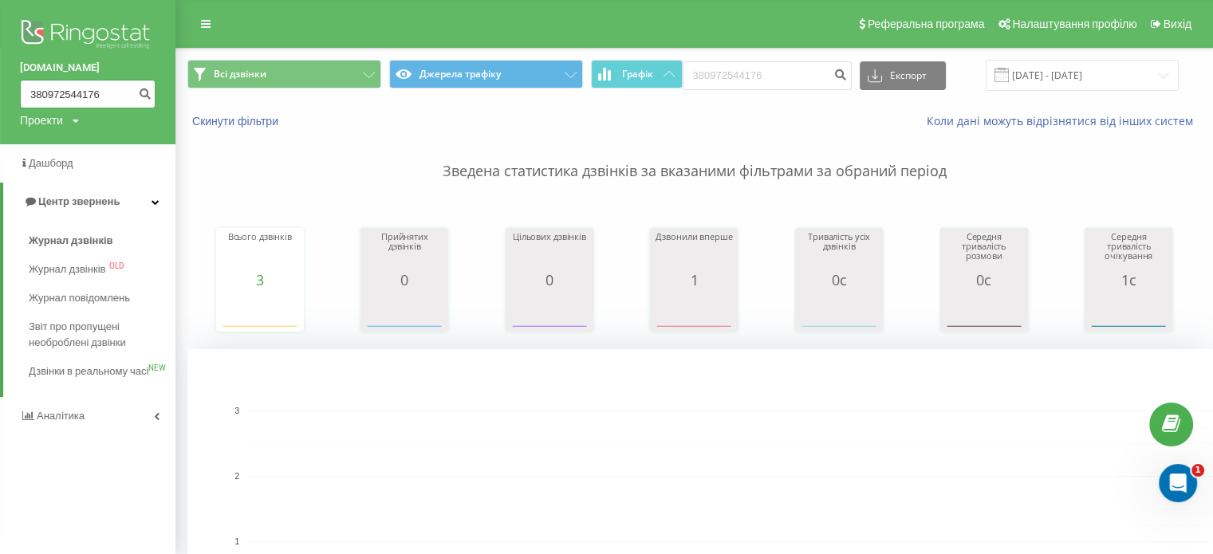
click at [65, 86] on input "380972544176" at bounding box center [88, 94] width 136 height 29
paste input "6468630"
type input "380976468630"
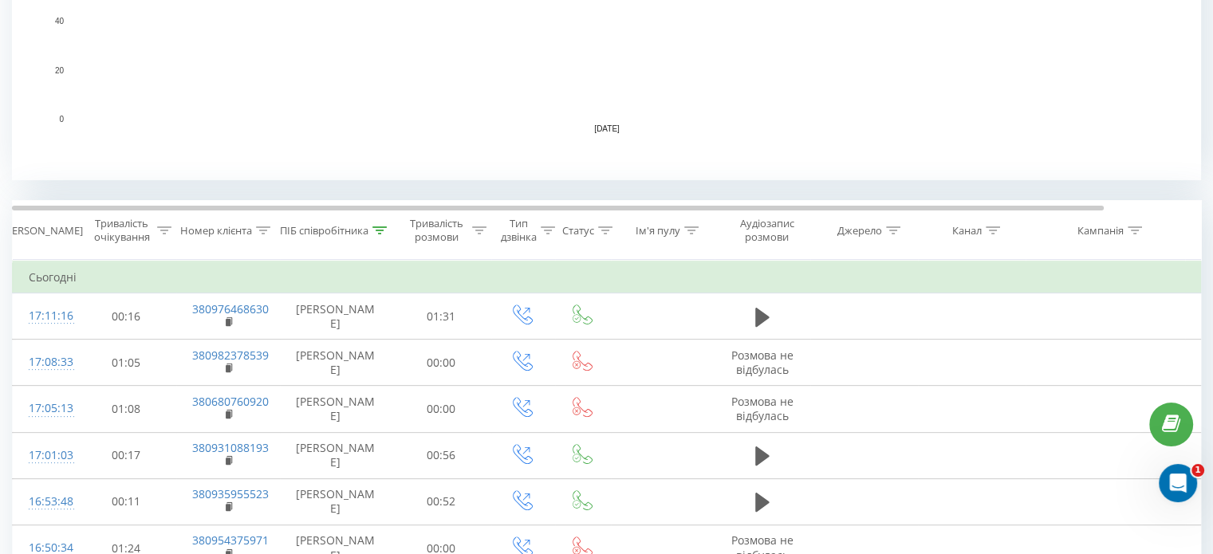
scroll to position [542, 0]
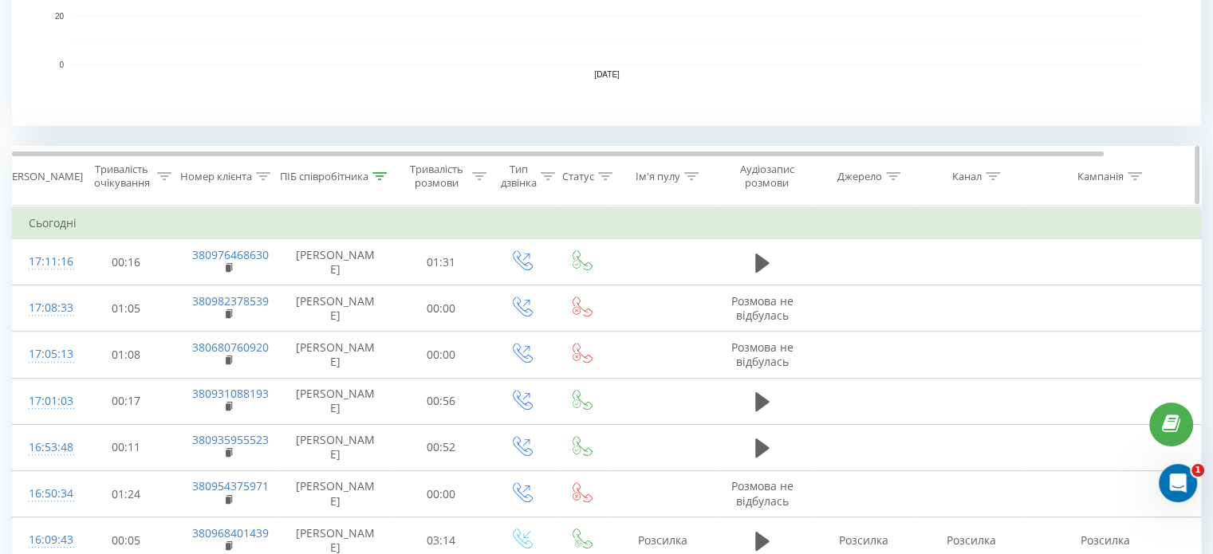
click at [372, 171] on div "ПІБ співробітника" at bounding box center [333, 177] width 107 height 14
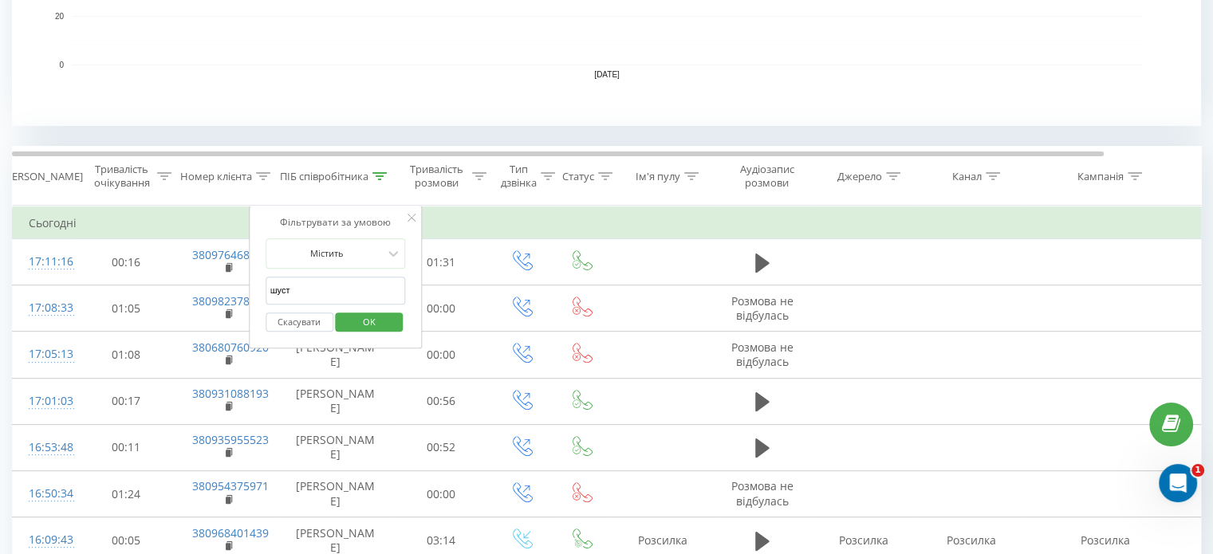
click at [340, 283] on input "шуст" at bounding box center [336, 291] width 140 height 28
click button "OK" at bounding box center [370, 323] width 68 height 20
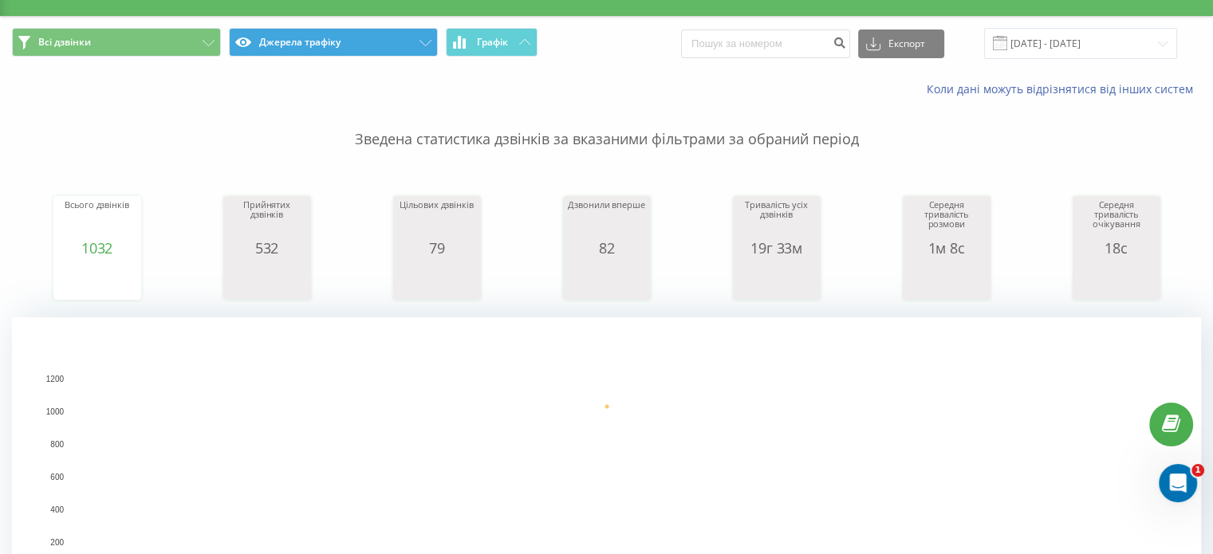
scroll to position [18, 0]
